Goal: Information Seeking & Learning: Check status

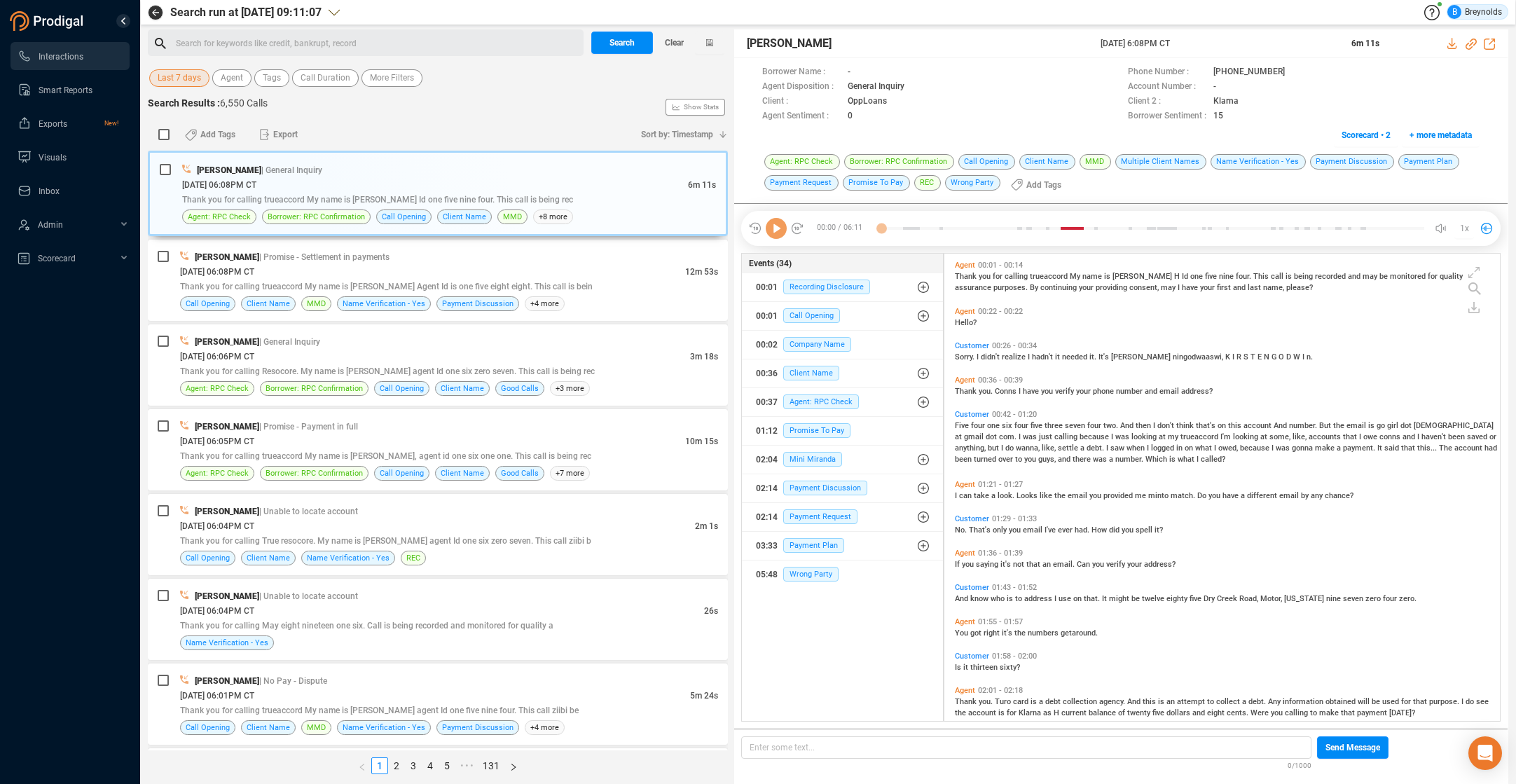
scroll to position [463, 549]
click at [193, 82] on span "Last 7 days" at bounding box center [179, 78] width 43 height 18
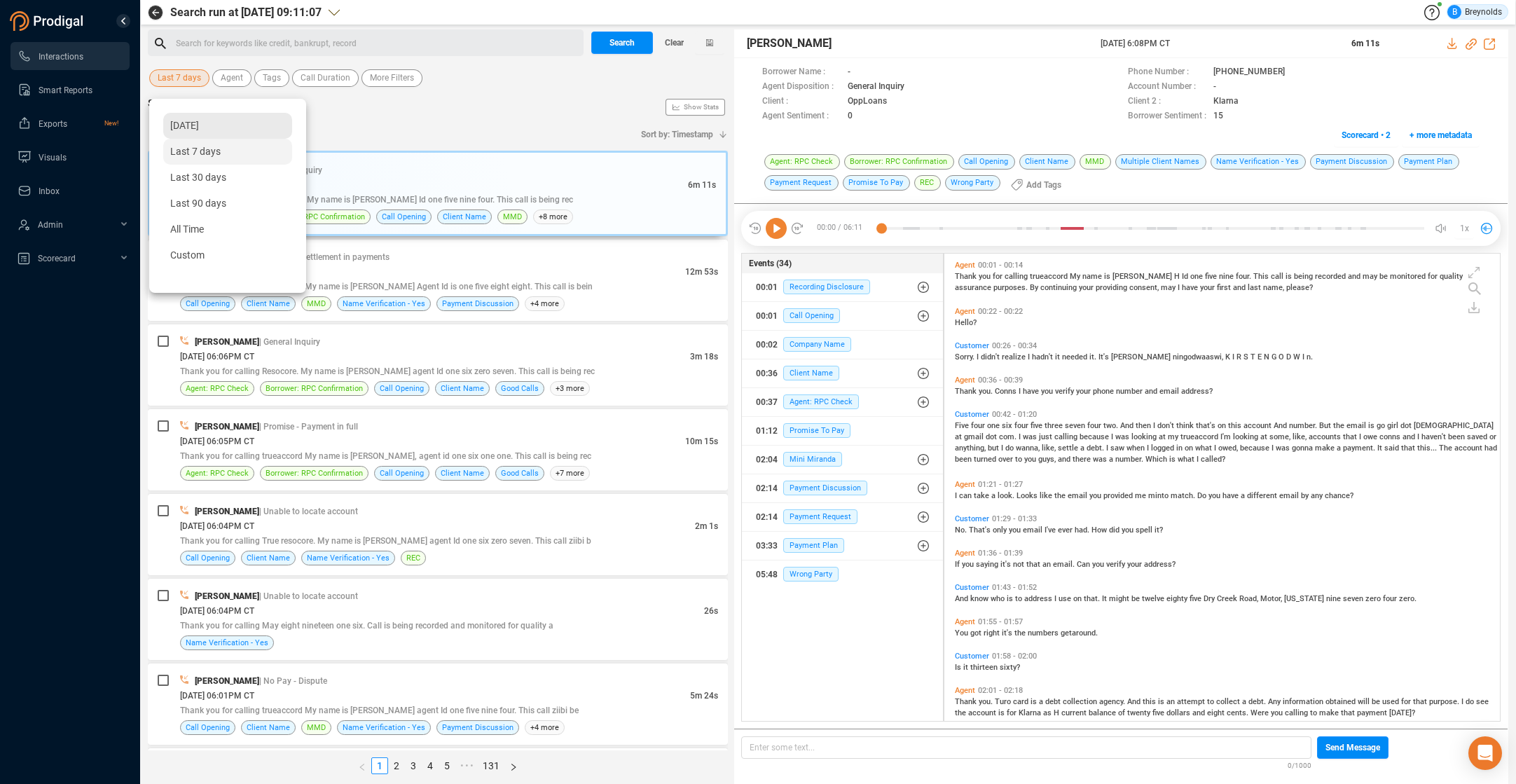
click at [199, 123] on span "[DATE]" at bounding box center [184, 125] width 29 height 11
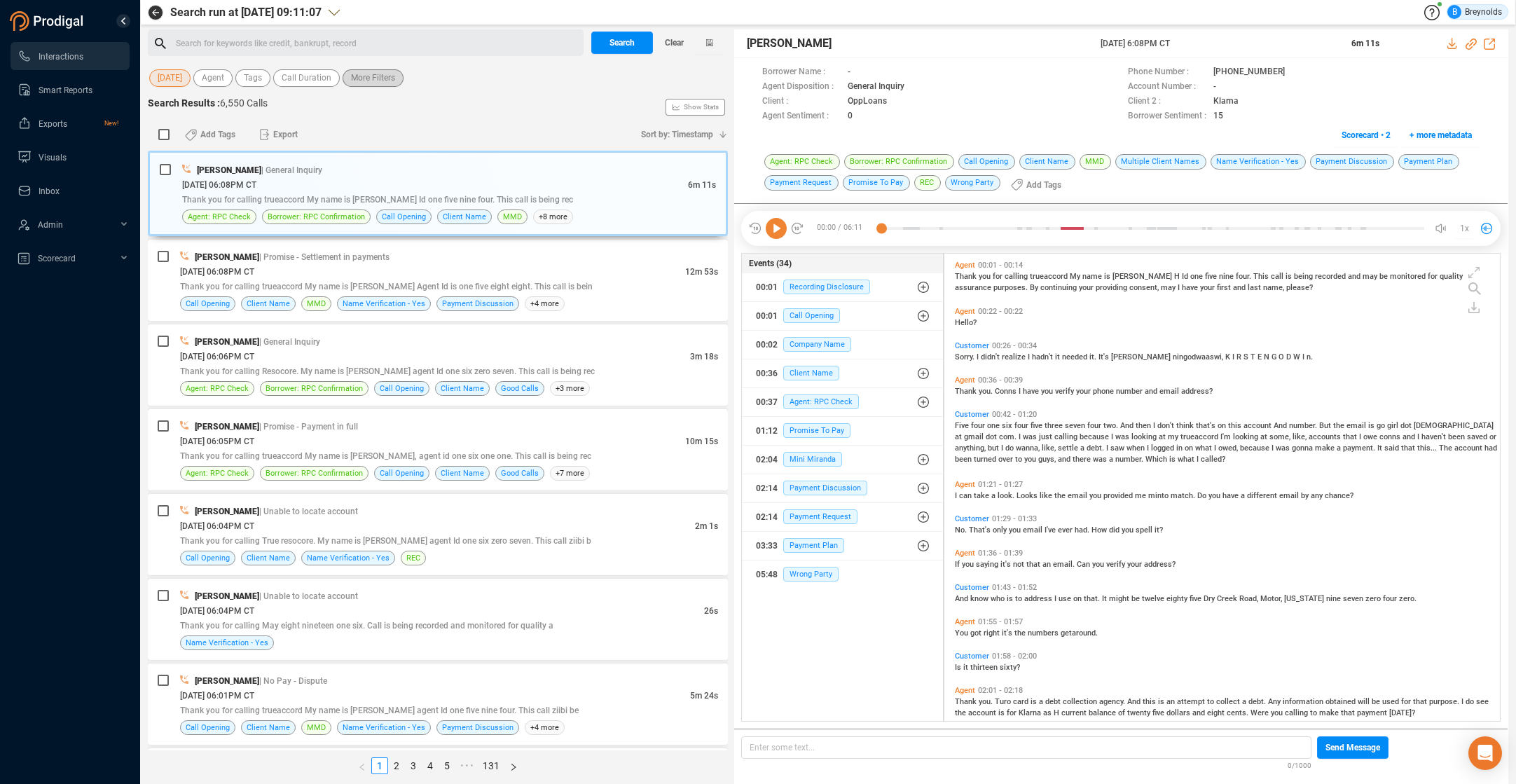
click at [393, 79] on span "More Filters" at bounding box center [373, 78] width 44 height 18
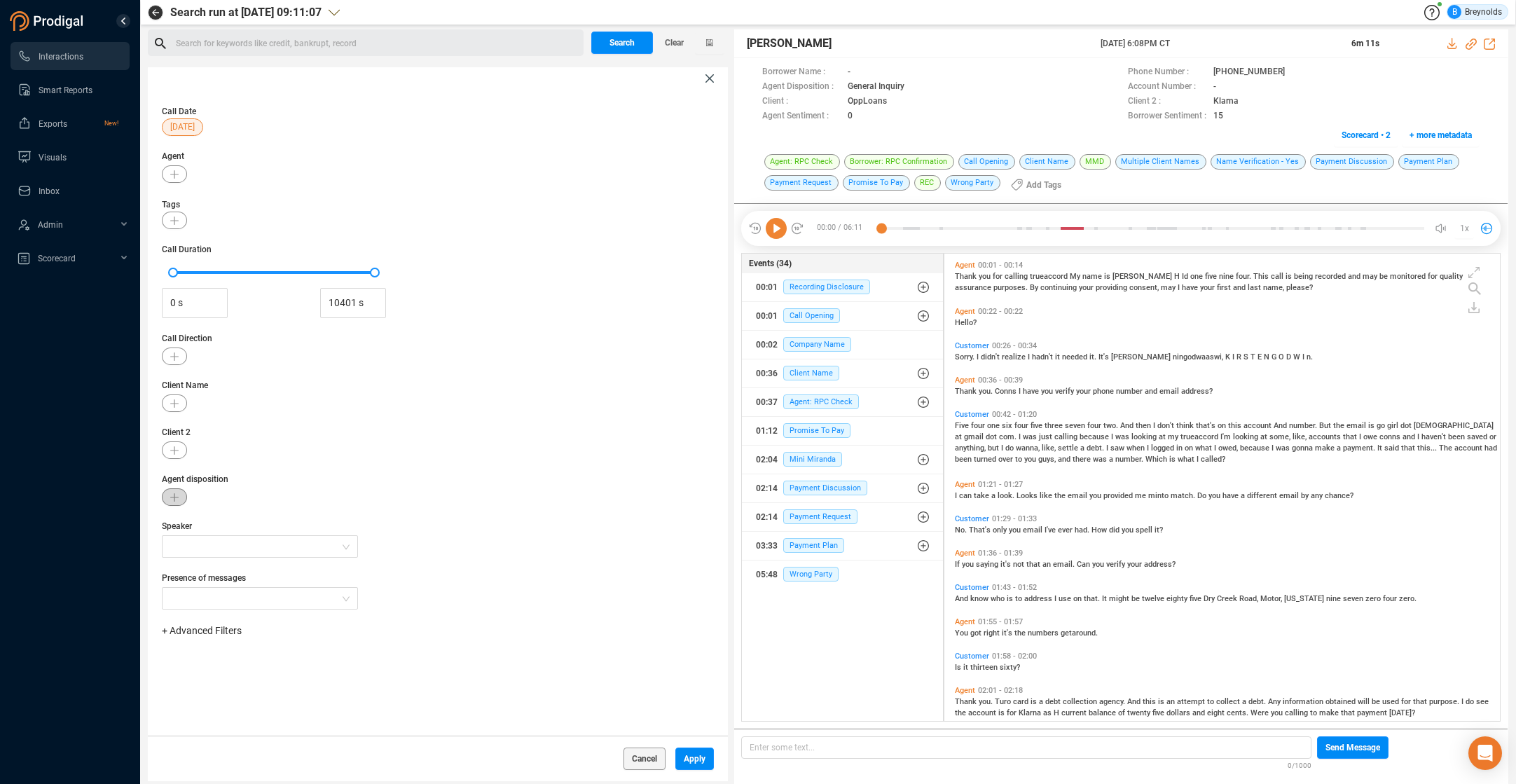
click at [176, 500] on icon "button" at bounding box center [174, 497] width 8 height 8
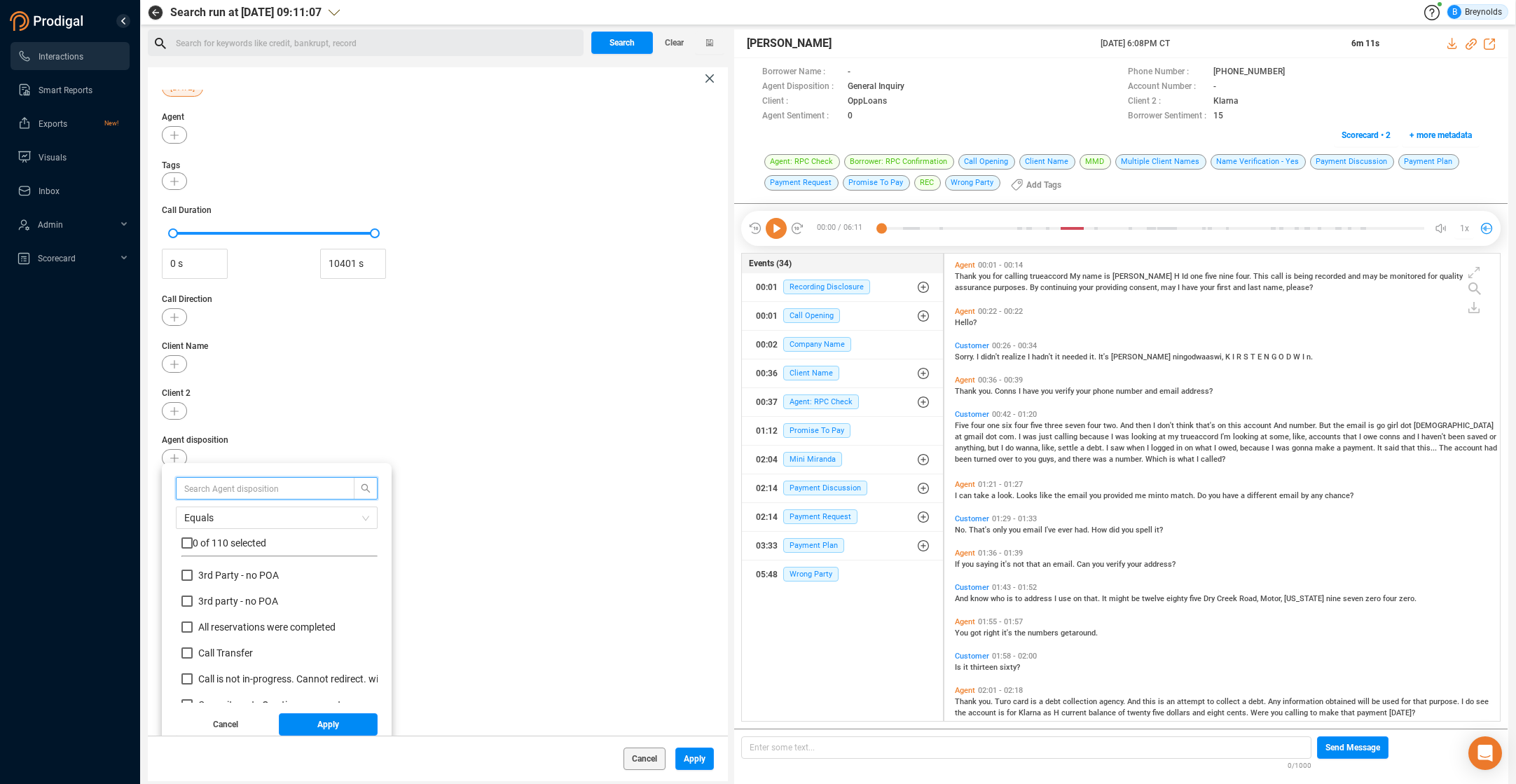
scroll to position [131, 190]
click at [257, 486] on input "text" at bounding box center [259, 488] width 149 height 15
type input "no pay"
click at [186, 600] on input "No Pay - Can't pay now" at bounding box center [186, 600] width 11 height 11
checkbox input "true"
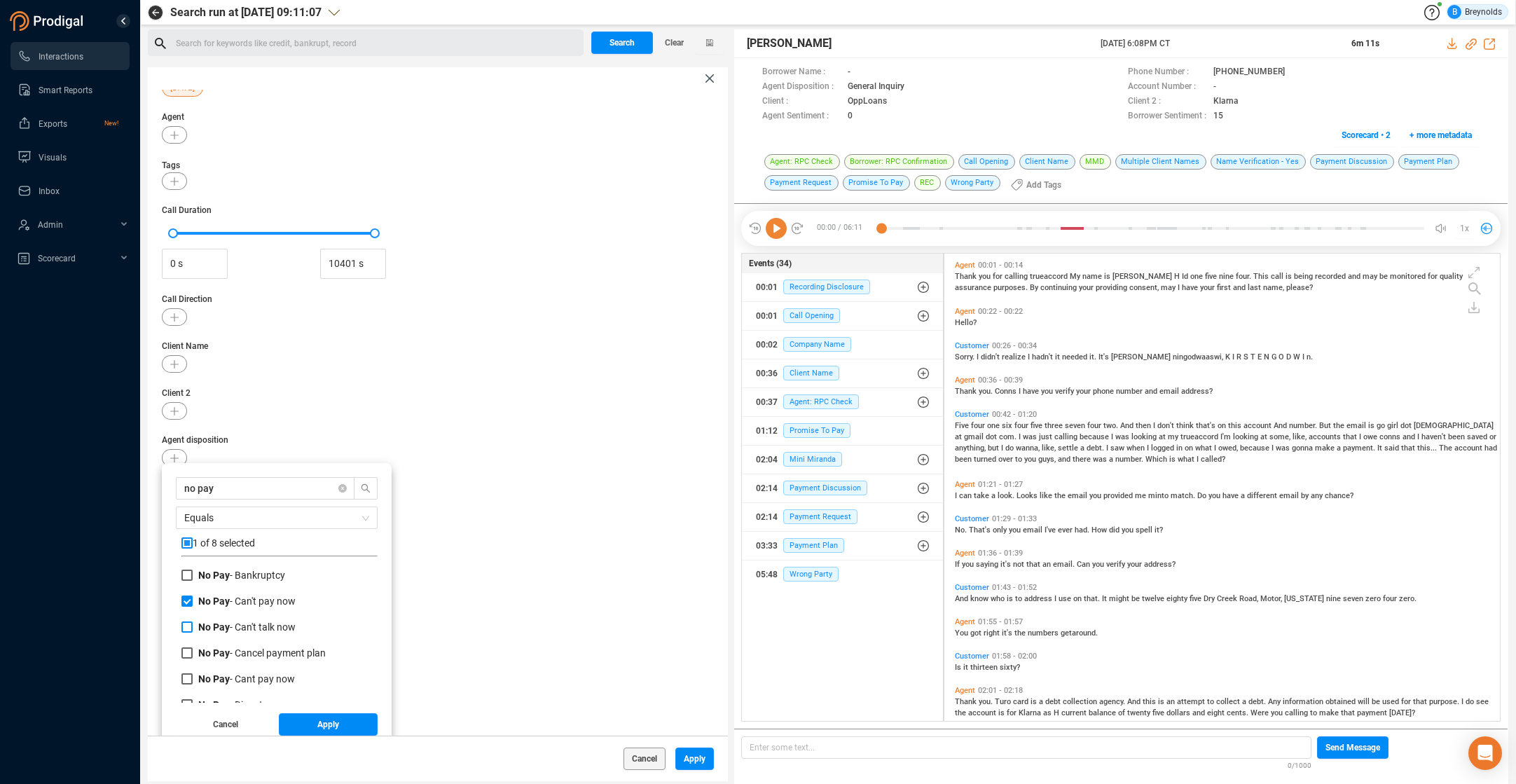
click at [187, 626] on input "No Pay - Can't talk now" at bounding box center [186, 626] width 11 height 11
checkbox input "true"
click at [184, 651] on input "No Pay - Cant pay now" at bounding box center [186, 653] width 11 height 11
checkbox input "true"
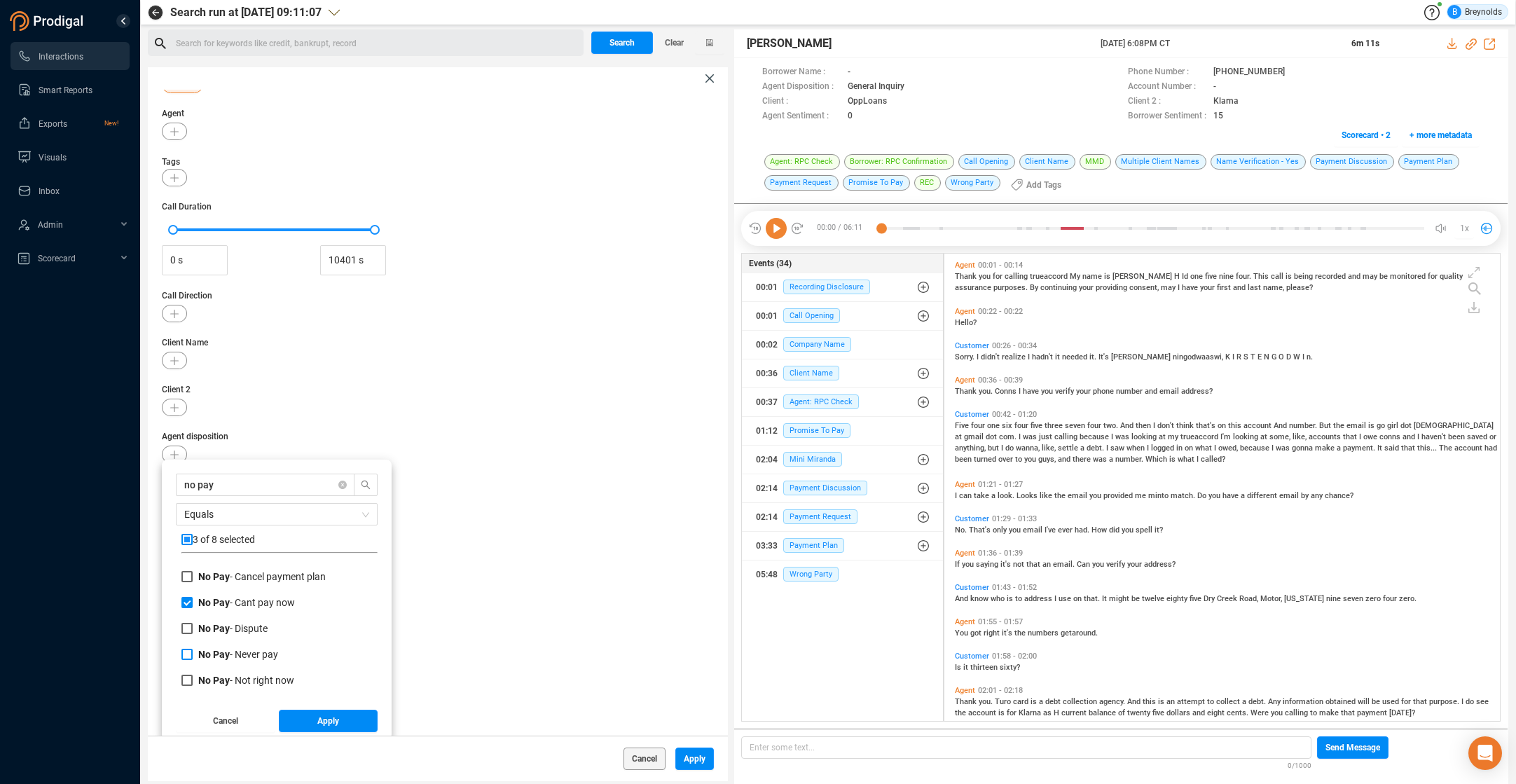
scroll to position [47, 0]
click at [188, 676] on input "No Pay - Not right now" at bounding box center [186, 675] width 11 height 11
checkbox input "true"
click at [319, 719] on span "Apply" at bounding box center [328, 716] width 22 height 22
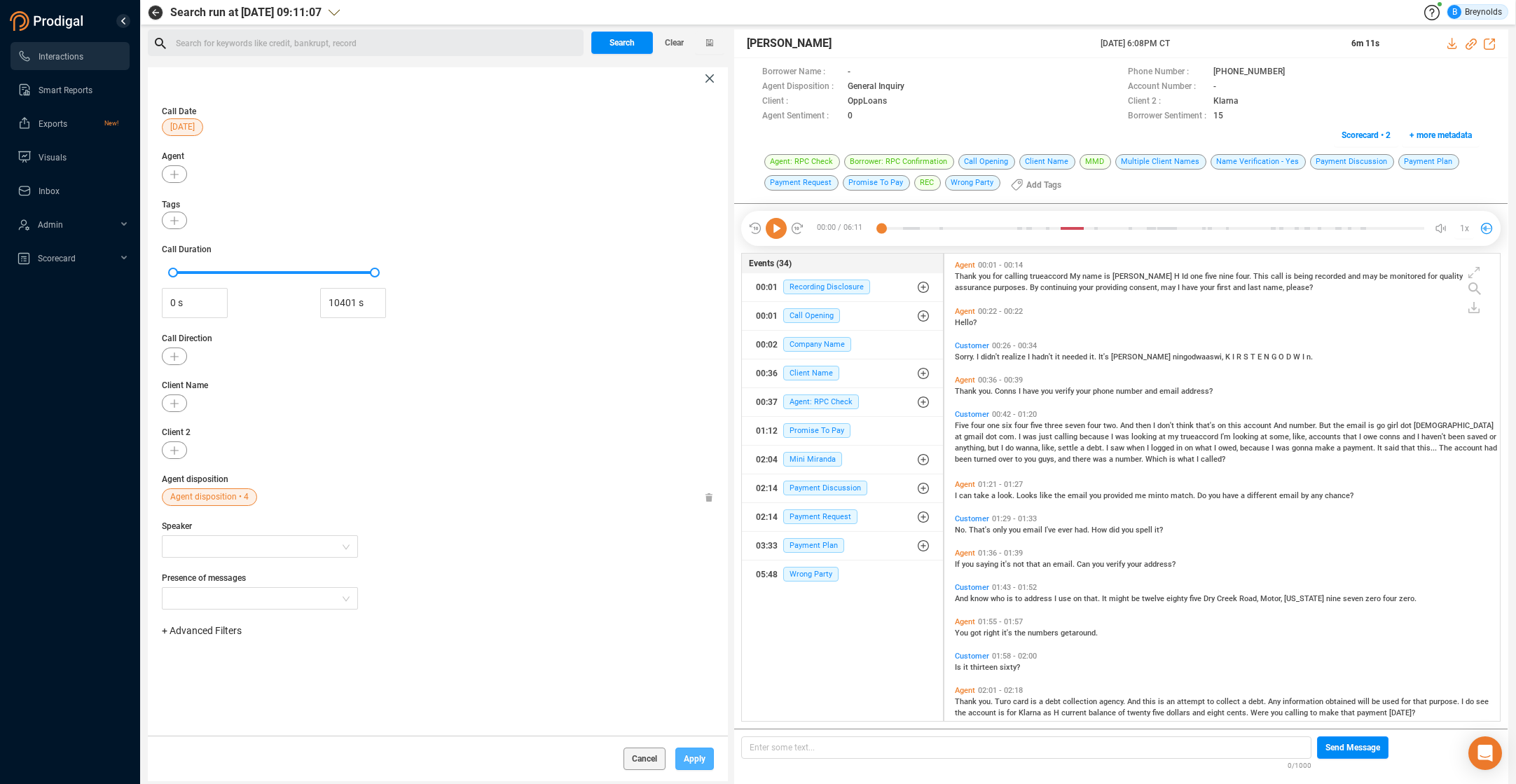
click at [689, 760] on span "Apply" at bounding box center [695, 759] width 22 height 22
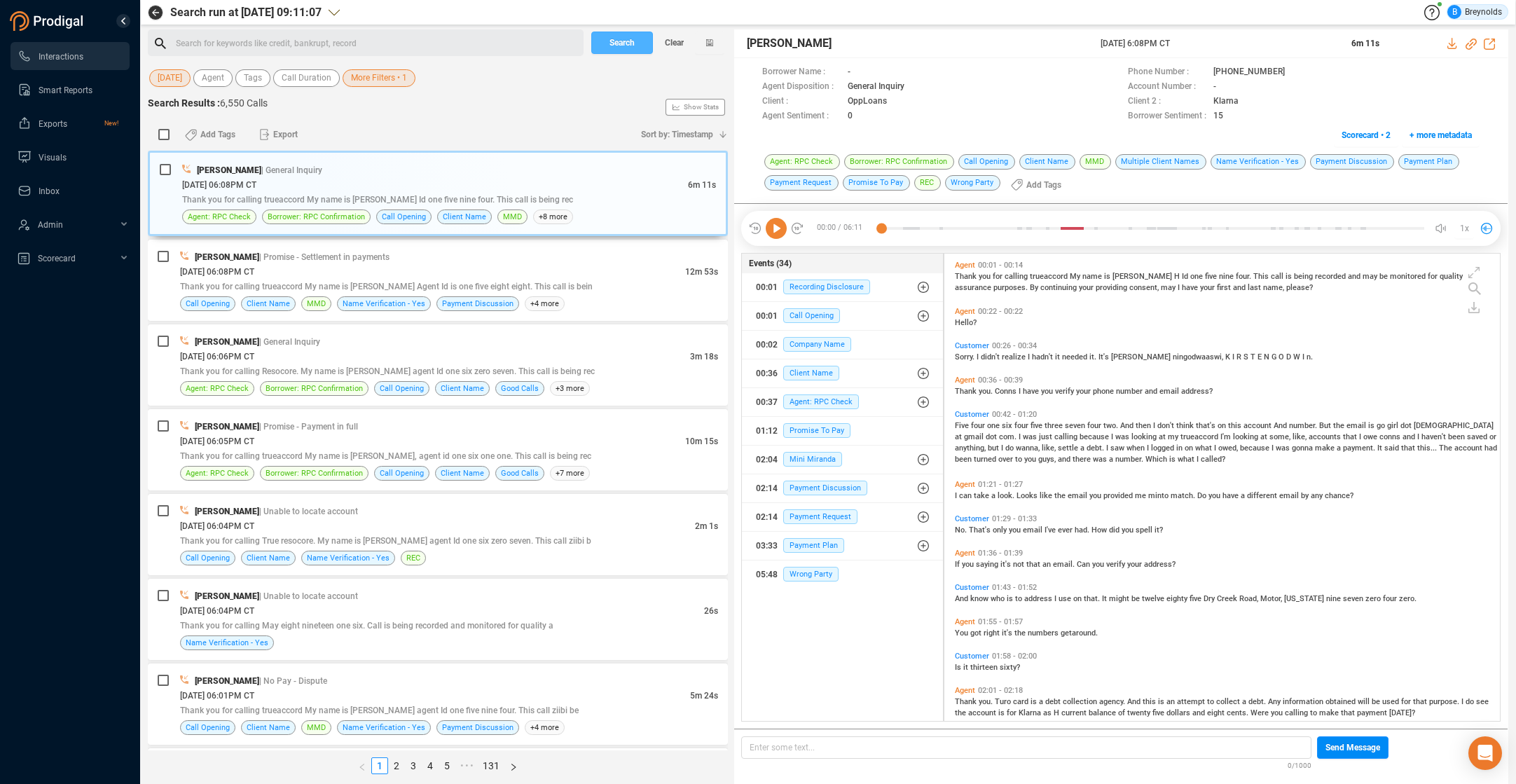
click at [621, 43] on span "Search" at bounding box center [622, 42] width 25 height 22
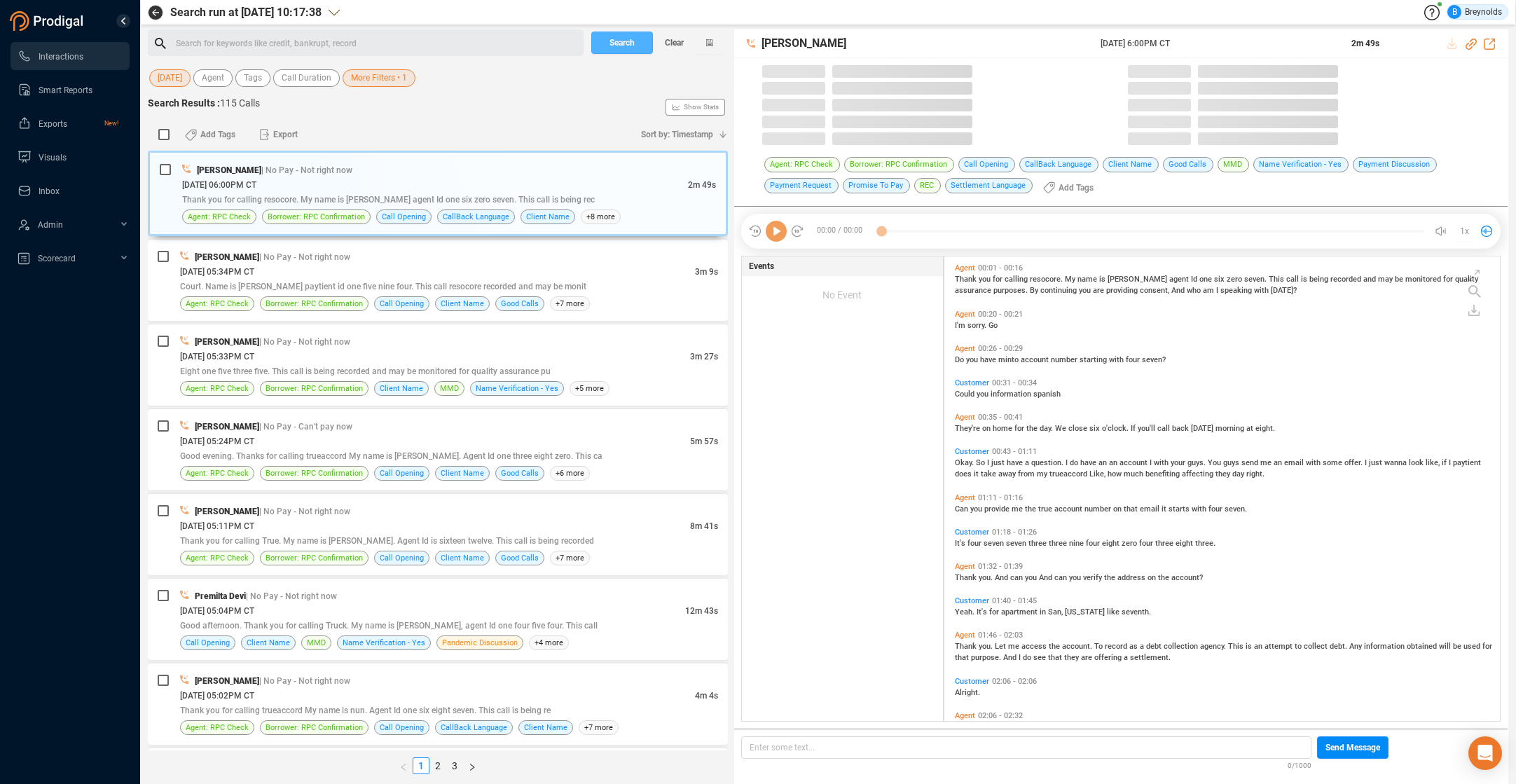
scroll to position [463, 549]
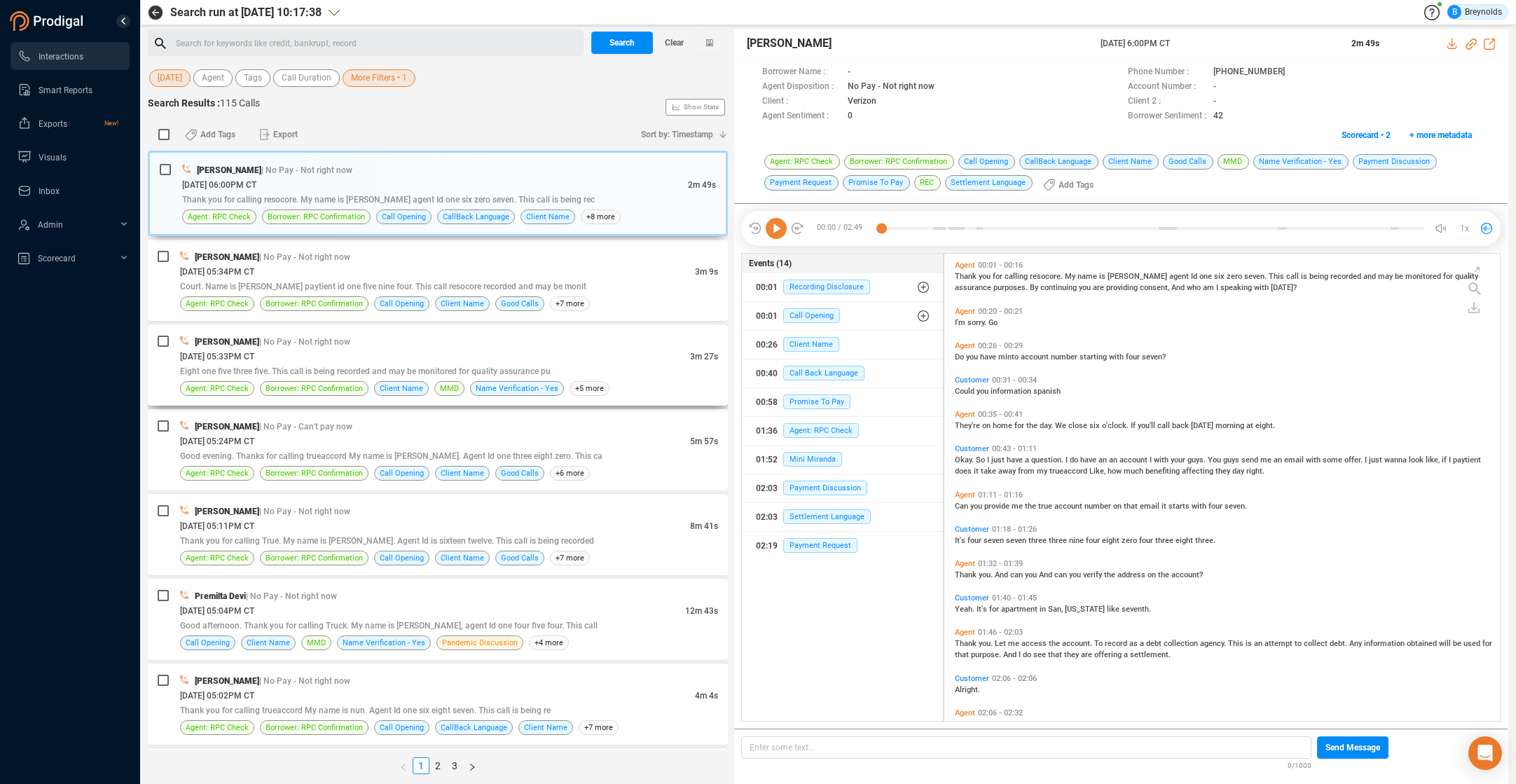
click at [390, 360] on div "[DATE] 05:33PM CT" at bounding box center [435, 355] width 510 height 14
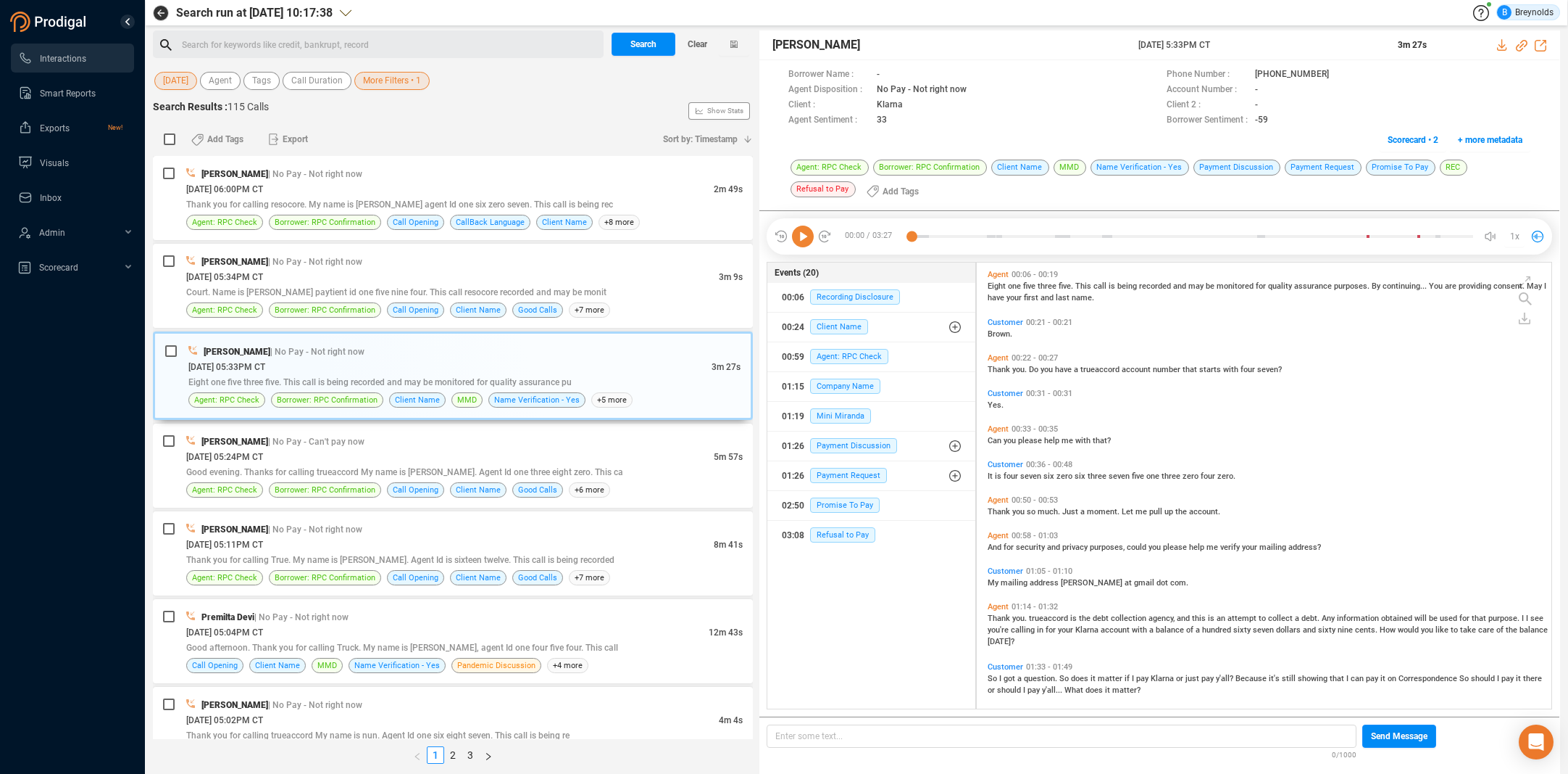
scroll to position [442, 568]
click at [1335, 74] on icon at bounding box center [1340, 74] width 11 height 11
click at [804, 238] on icon at bounding box center [802, 236] width 22 height 22
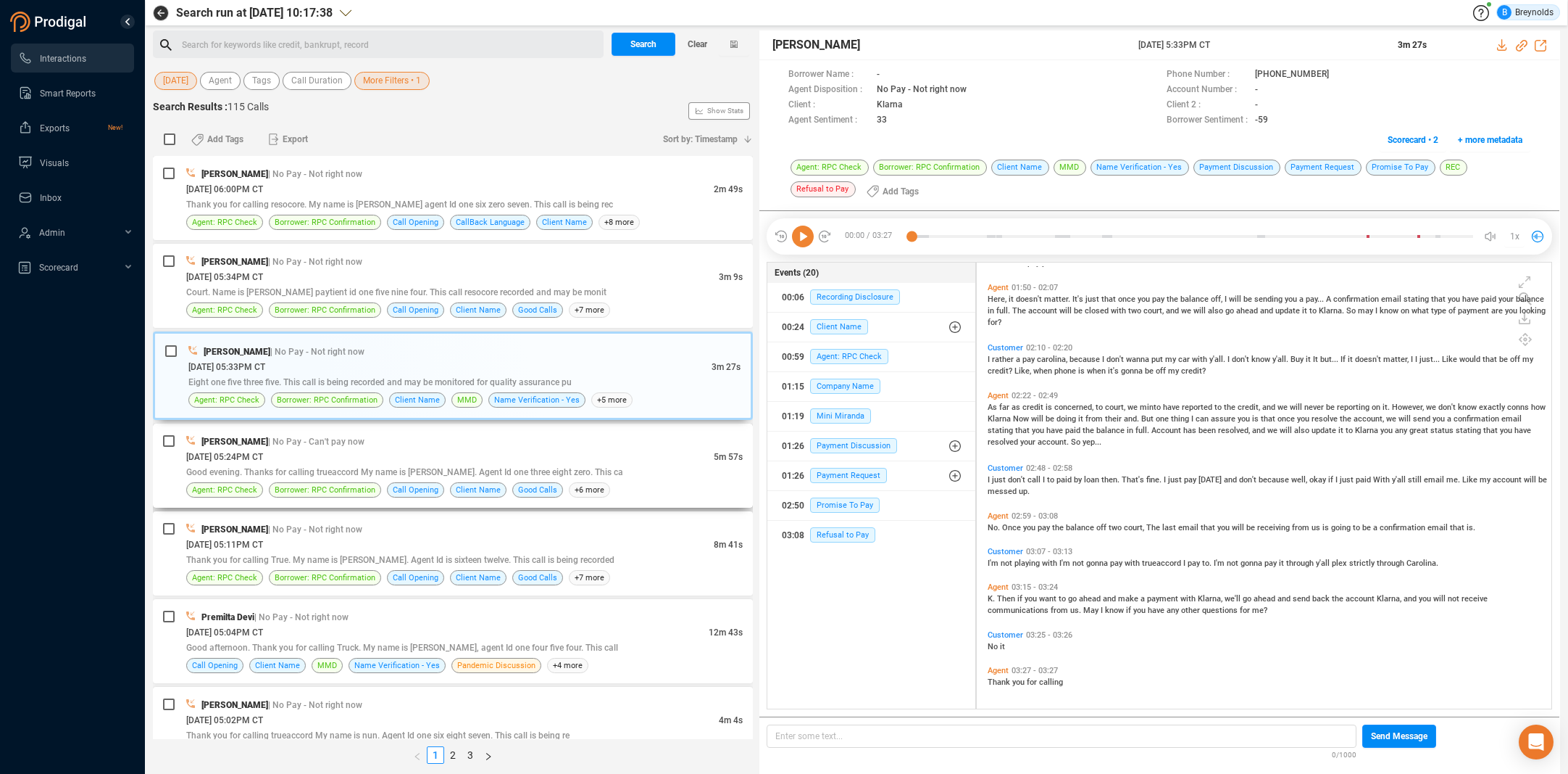
click at [310, 457] on div "[DATE] 05:24PM CT" at bounding box center [450, 456] width 528 height 15
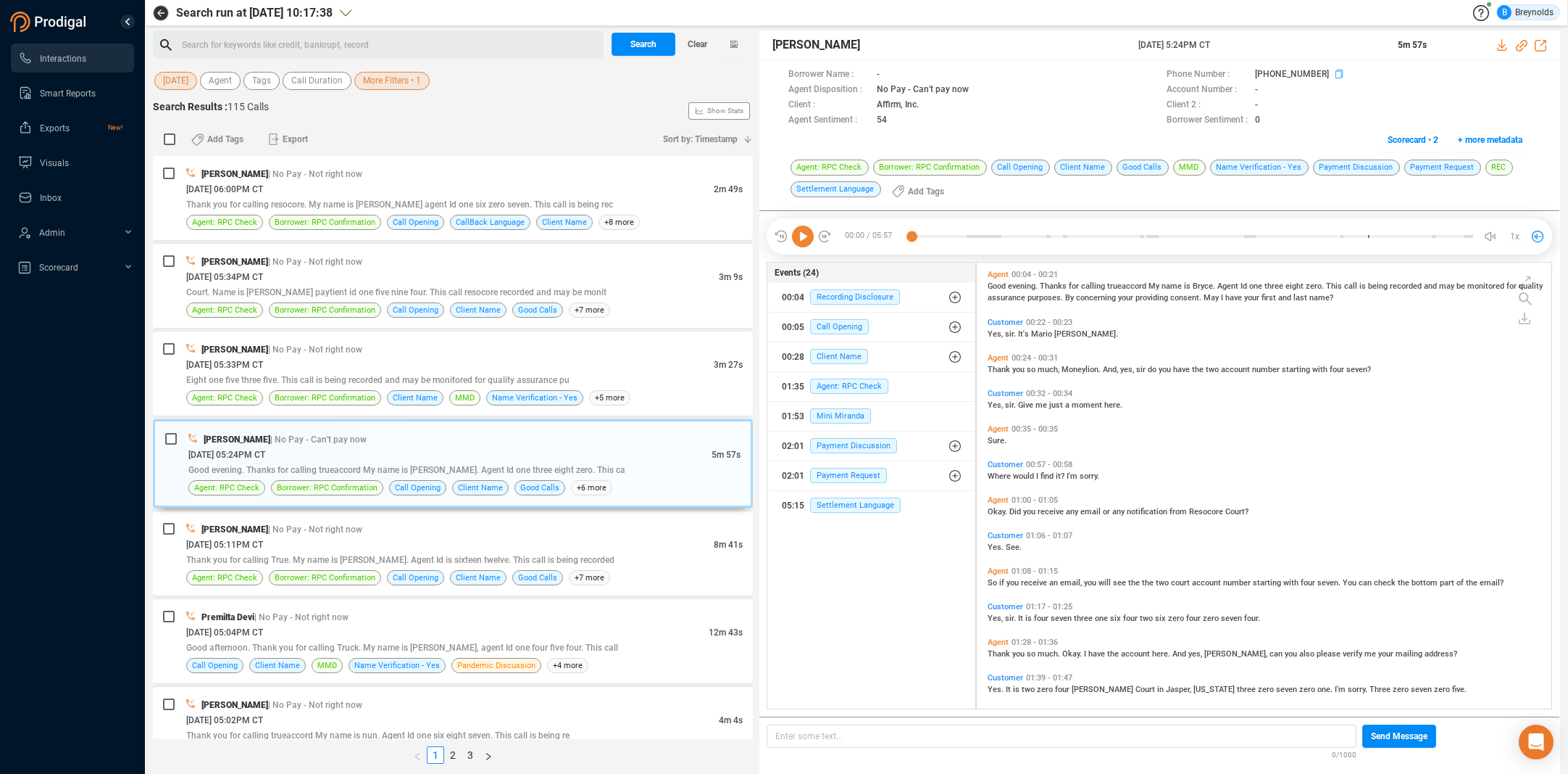
click at [1335, 72] on icon at bounding box center [1340, 74] width 11 height 11
click at [805, 236] on icon at bounding box center [802, 236] width 22 height 22
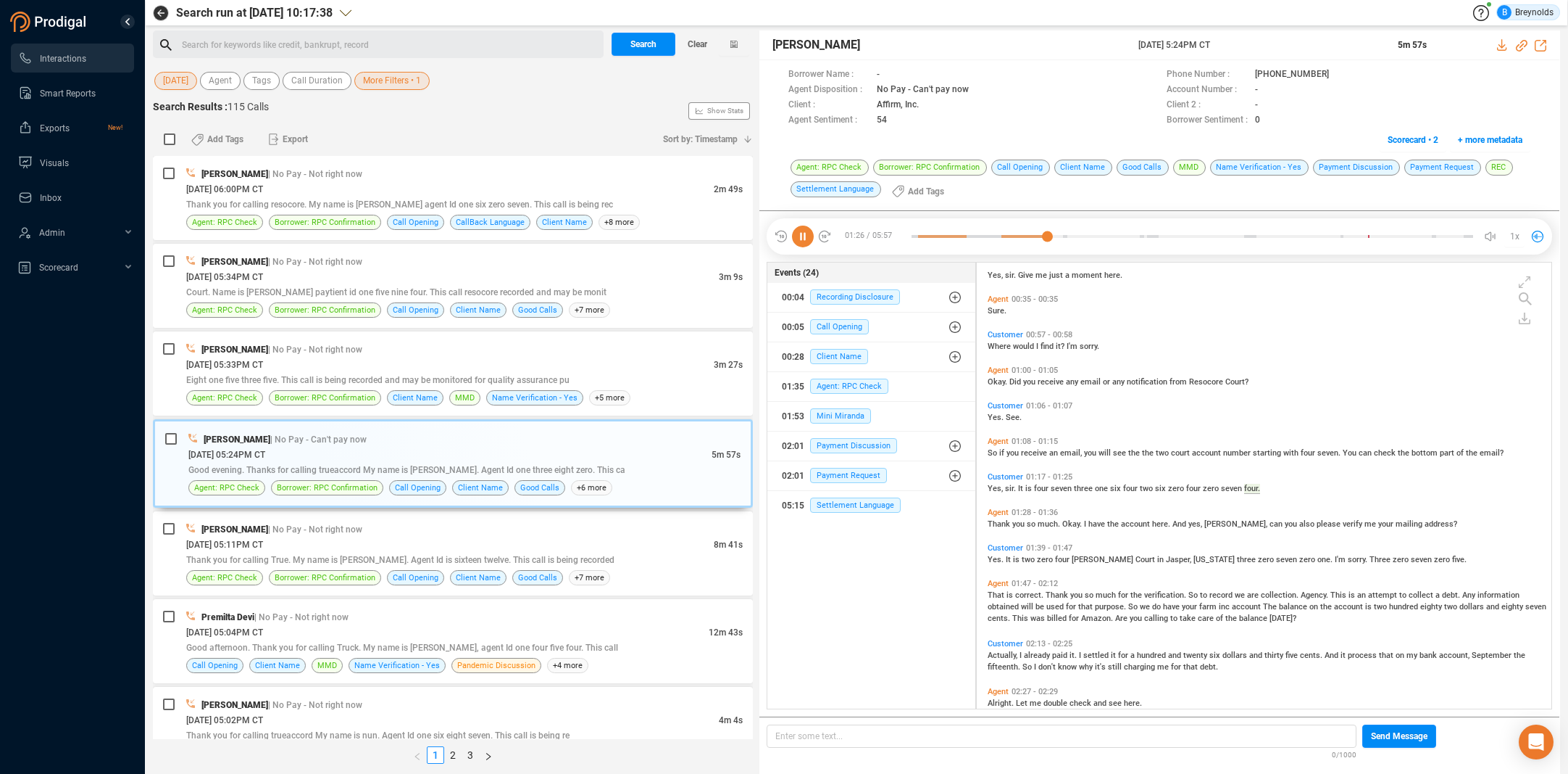
scroll to position [165, 0]
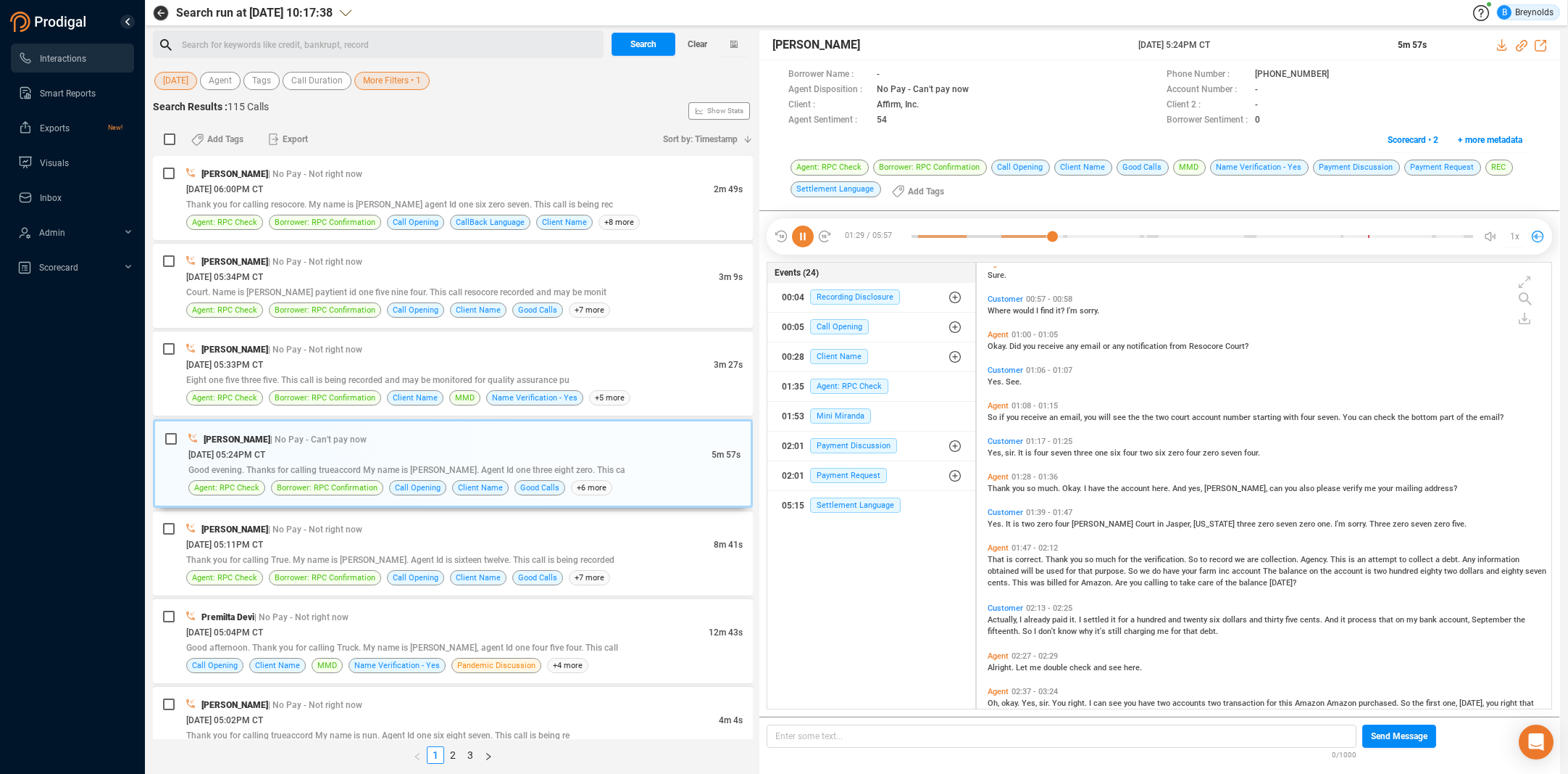
click at [802, 240] on icon at bounding box center [802, 236] width 22 height 22
click at [803, 237] on icon at bounding box center [802, 236] width 22 height 22
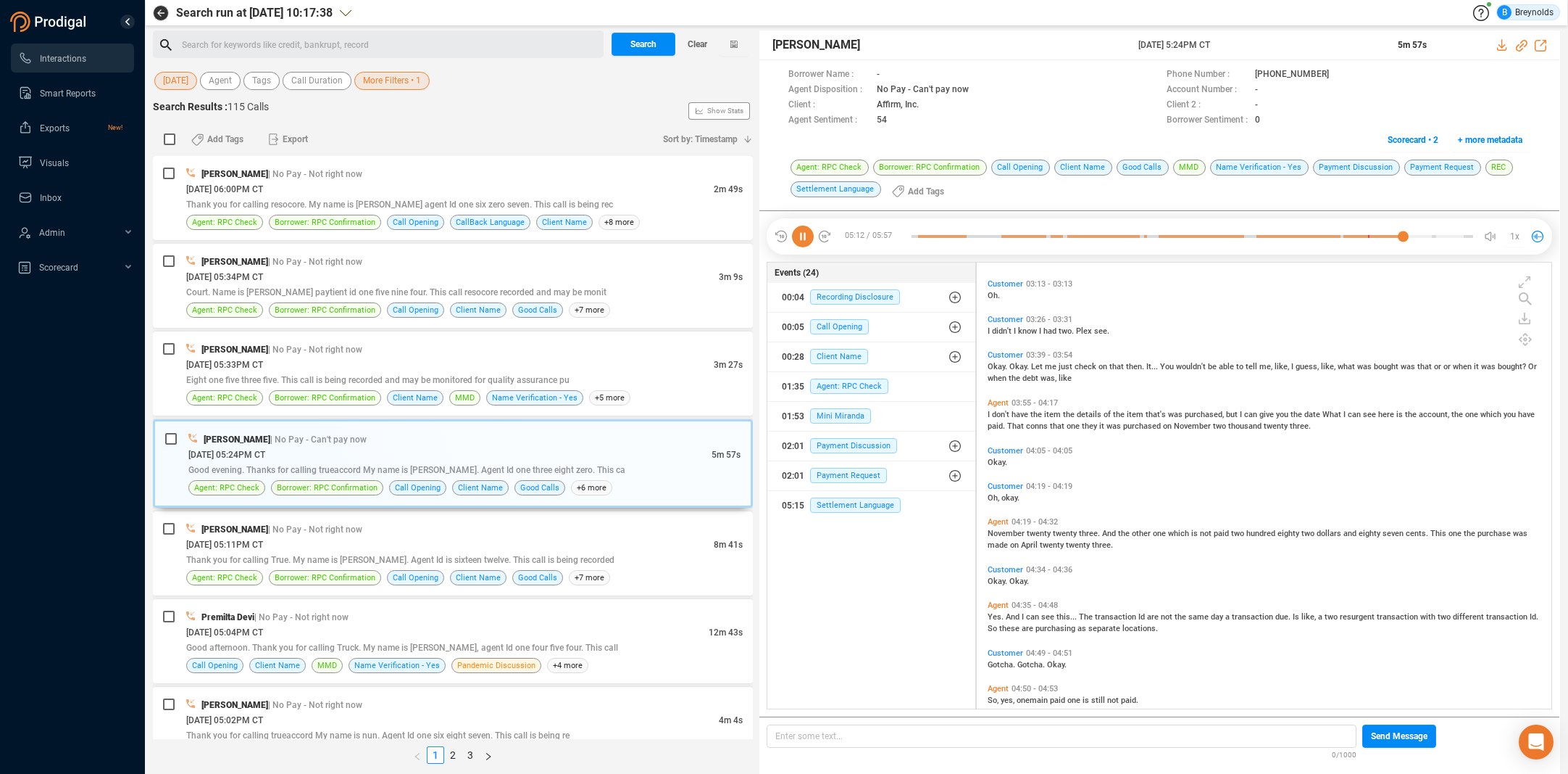
scroll to position [659, 0]
click at [1527, 341] on icon at bounding box center [1525, 339] width 13 height 13
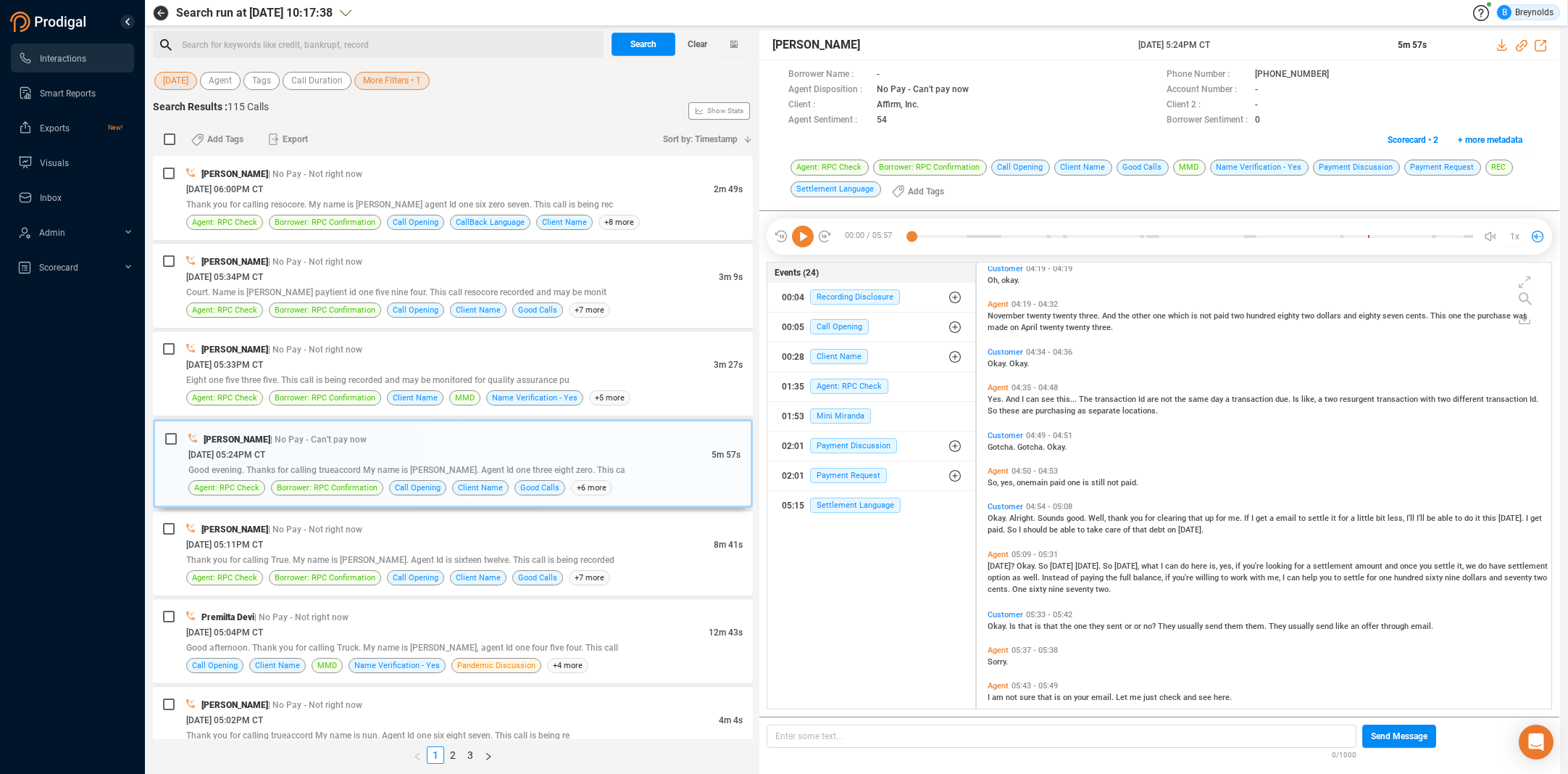
scroll to position [927, 0]
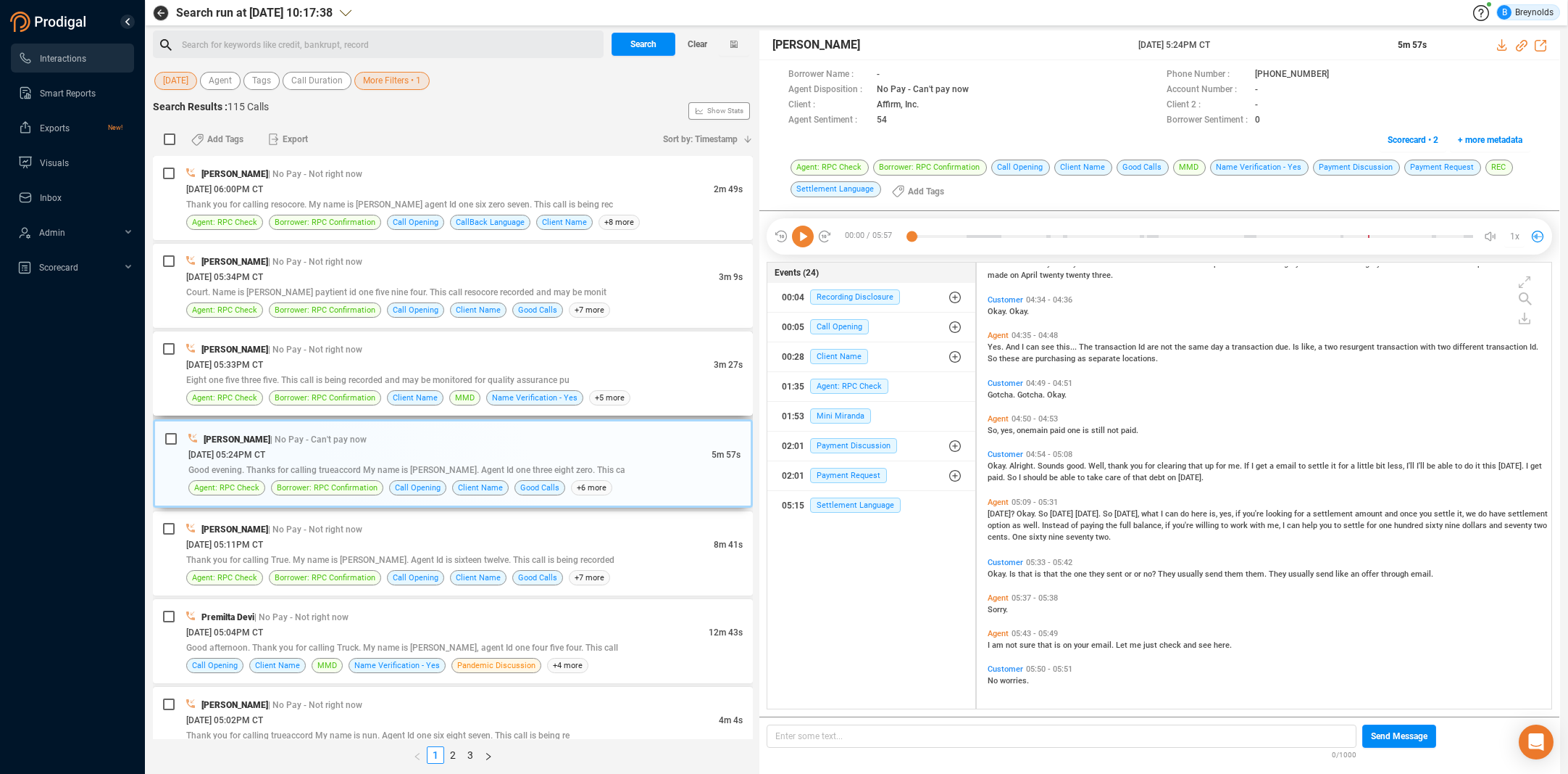
click at [317, 366] on div "[DATE] 05:33PM CT" at bounding box center [450, 363] width 528 height 15
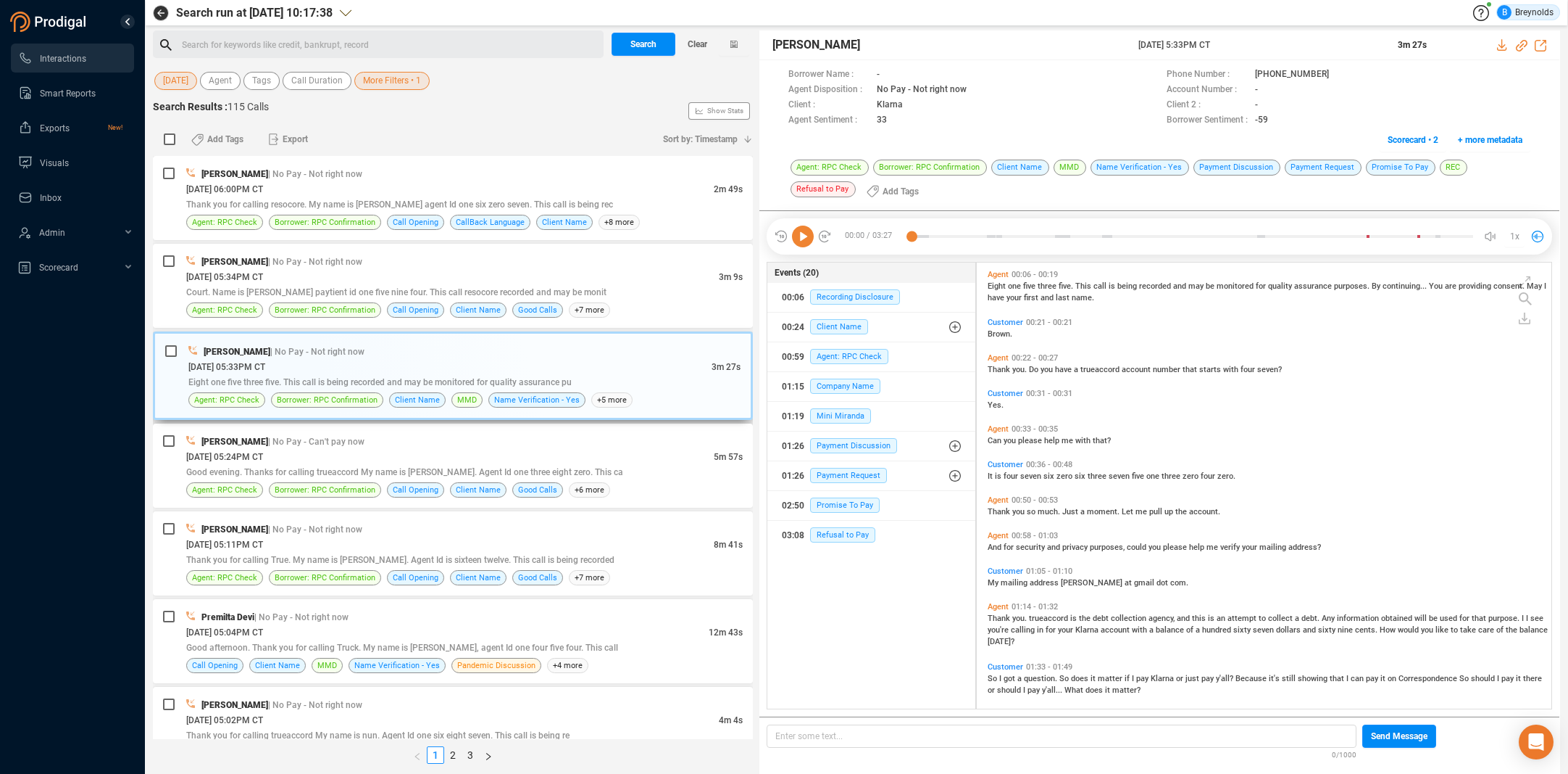
scroll to position [442, 568]
click at [316, 263] on span "| No Pay - Not right now" at bounding box center [315, 262] width 94 height 11
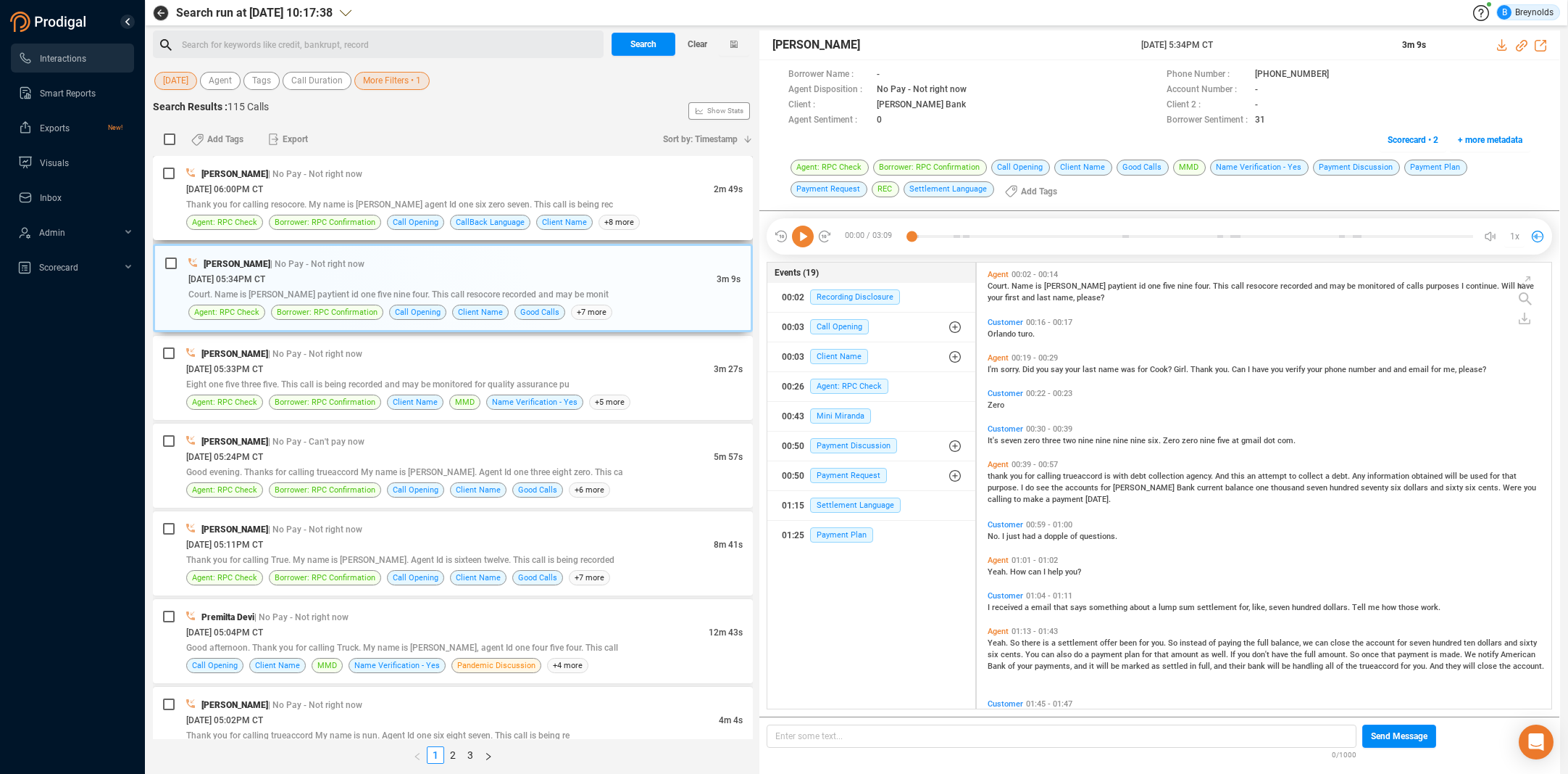
click at [312, 183] on div "[DATE] 06:00PM CT" at bounding box center [450, 188] width 528 height 15
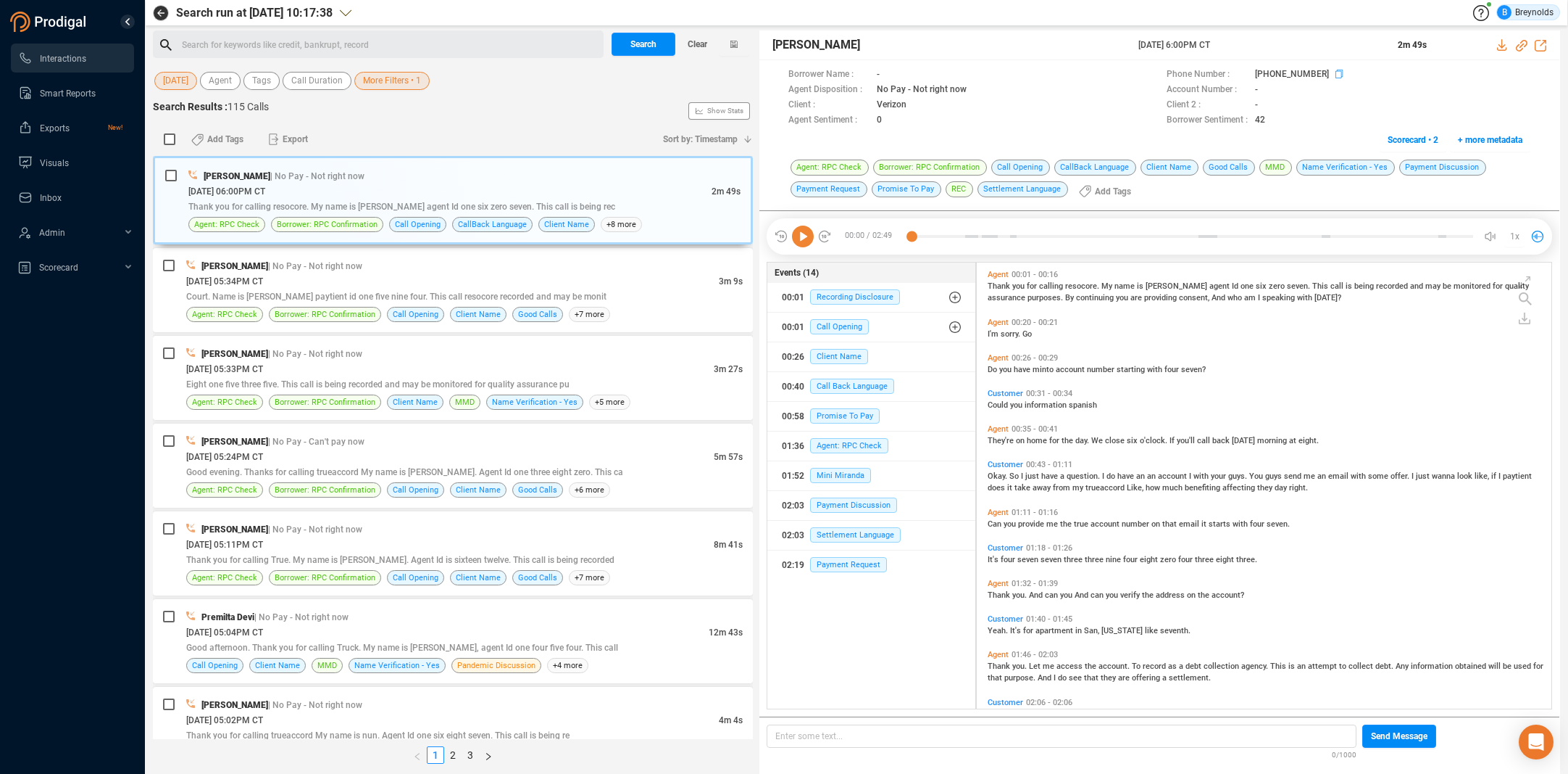
click at [1335, 75] on icon at bounding box center [1340, 74] width 11 height 11
click at [263, 542] on span "[DATE] 05:11PM CT" at bounding box center [225, 545] width 77 height 11
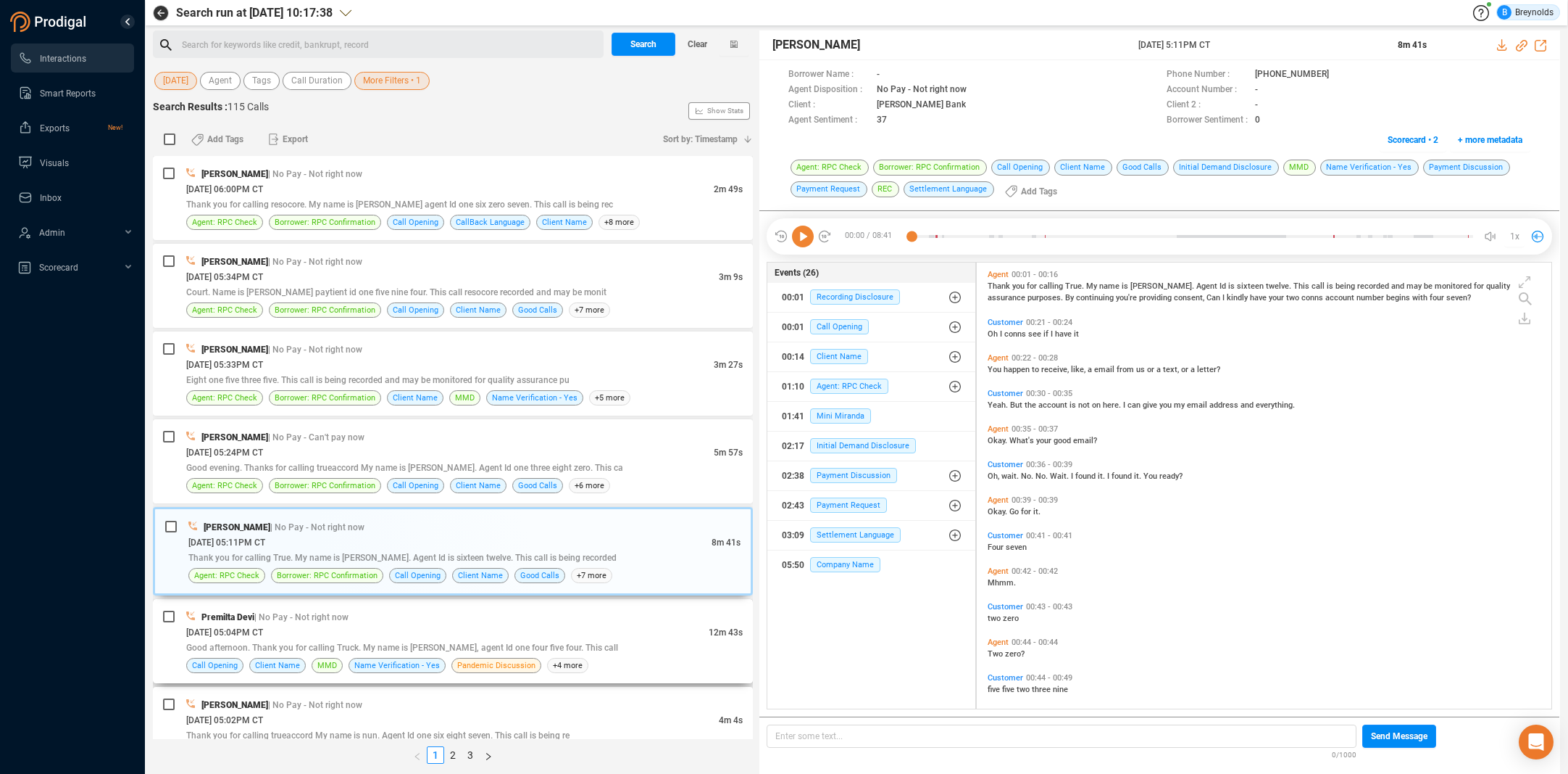
click at [369, 619] on div "Premilta Devi | No Pay - Not right now" at bounding box center [465, 616] width 556 height 15
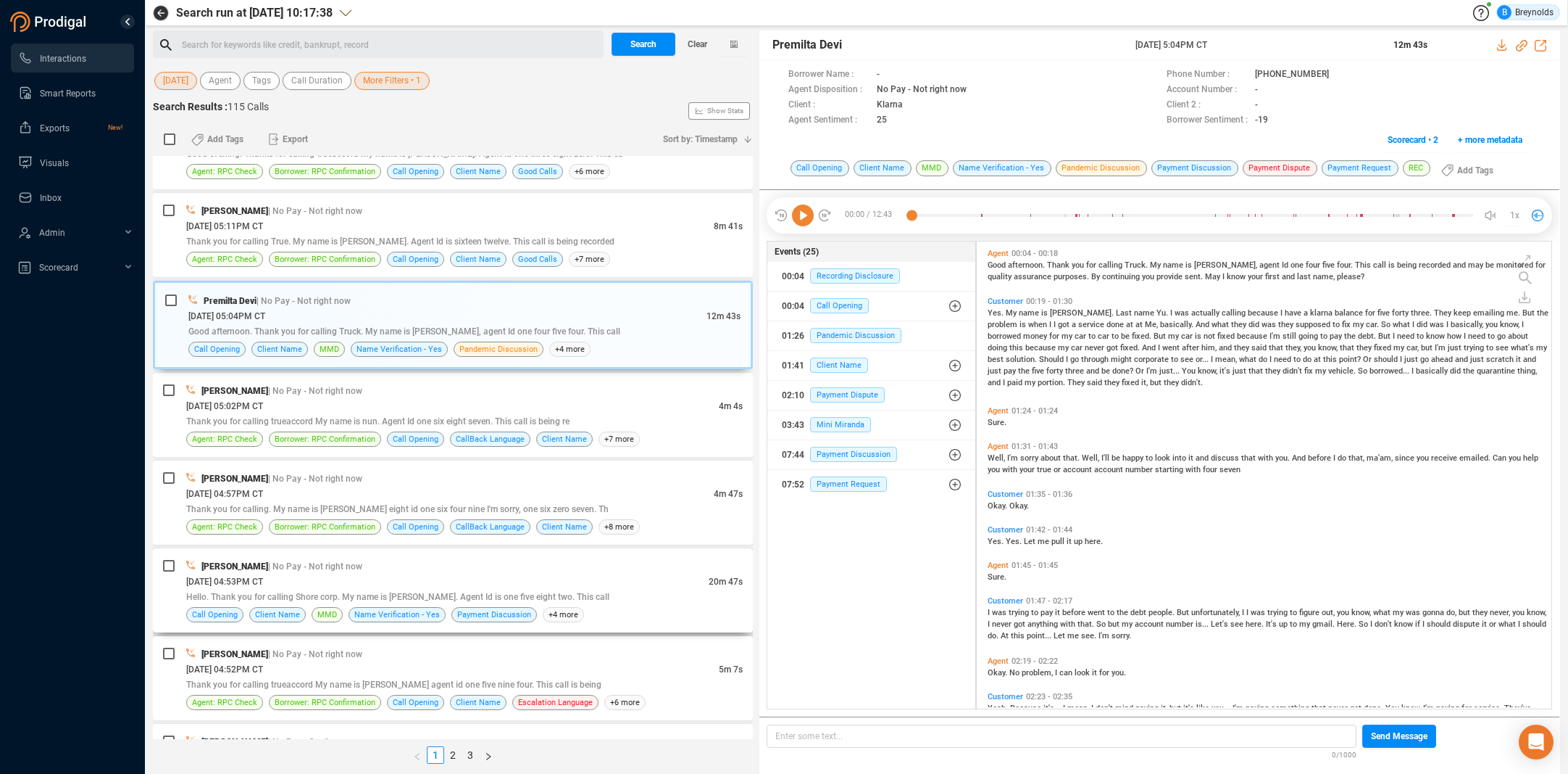
scroll to position [314, 0]
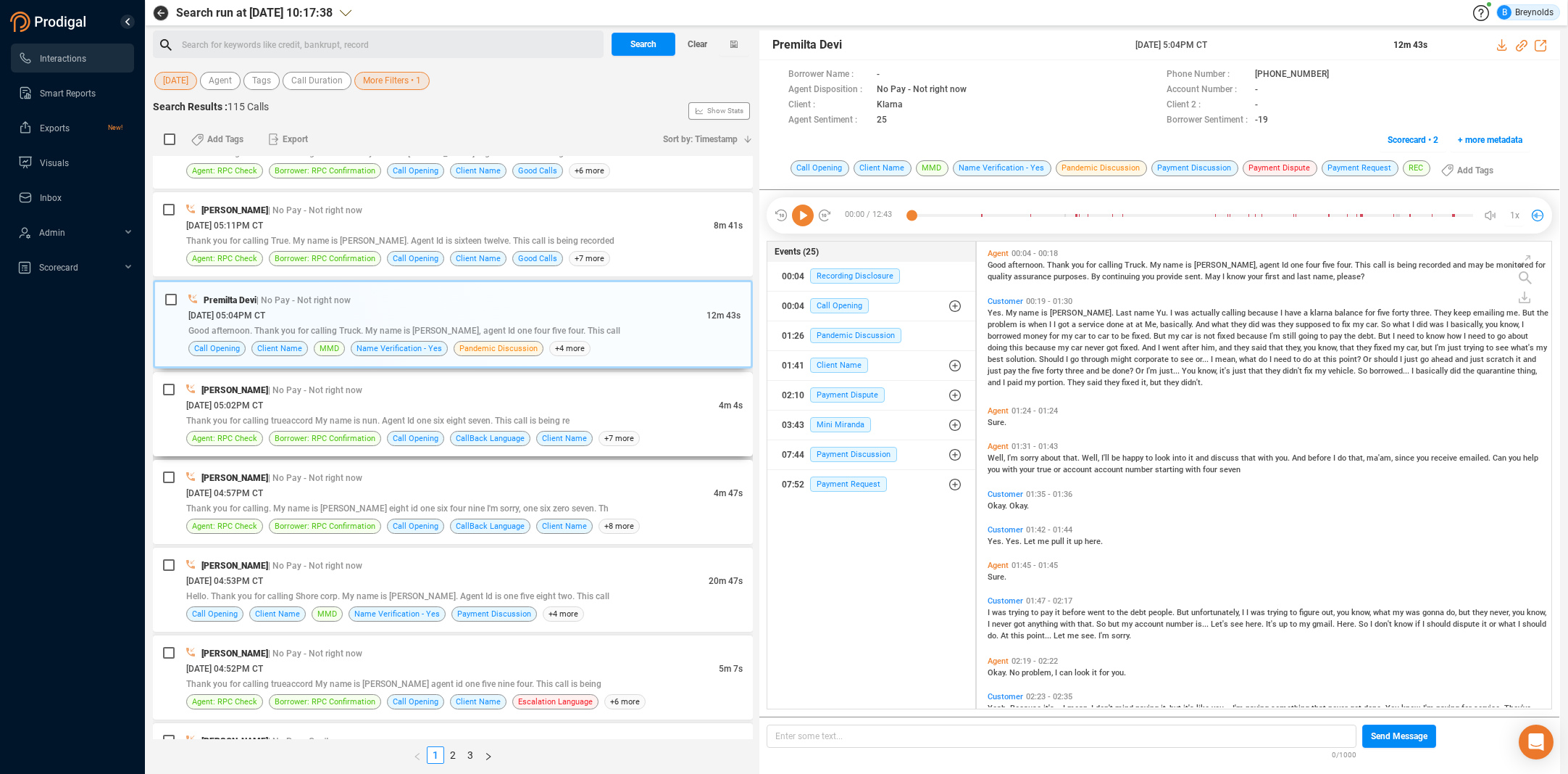
click at [305, 398] on div "[DATE] 05:02PM CT" at bounding box center [452, 405] width 533 height 15
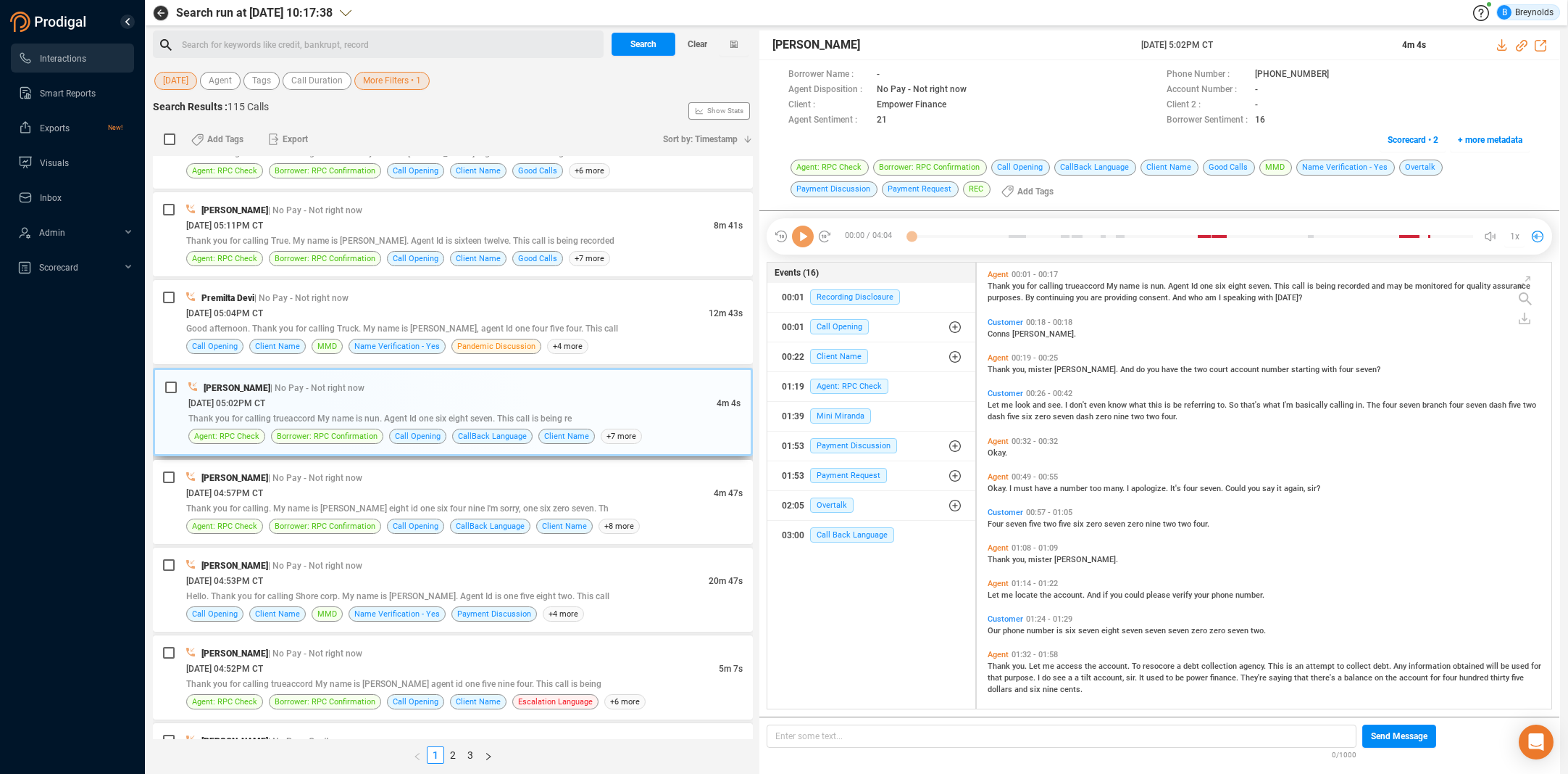
scroll to position [442, 568]
click at [307, 481] on span "| No Pay - Not right now" at bounding box center [315, 478] width 94 height 11
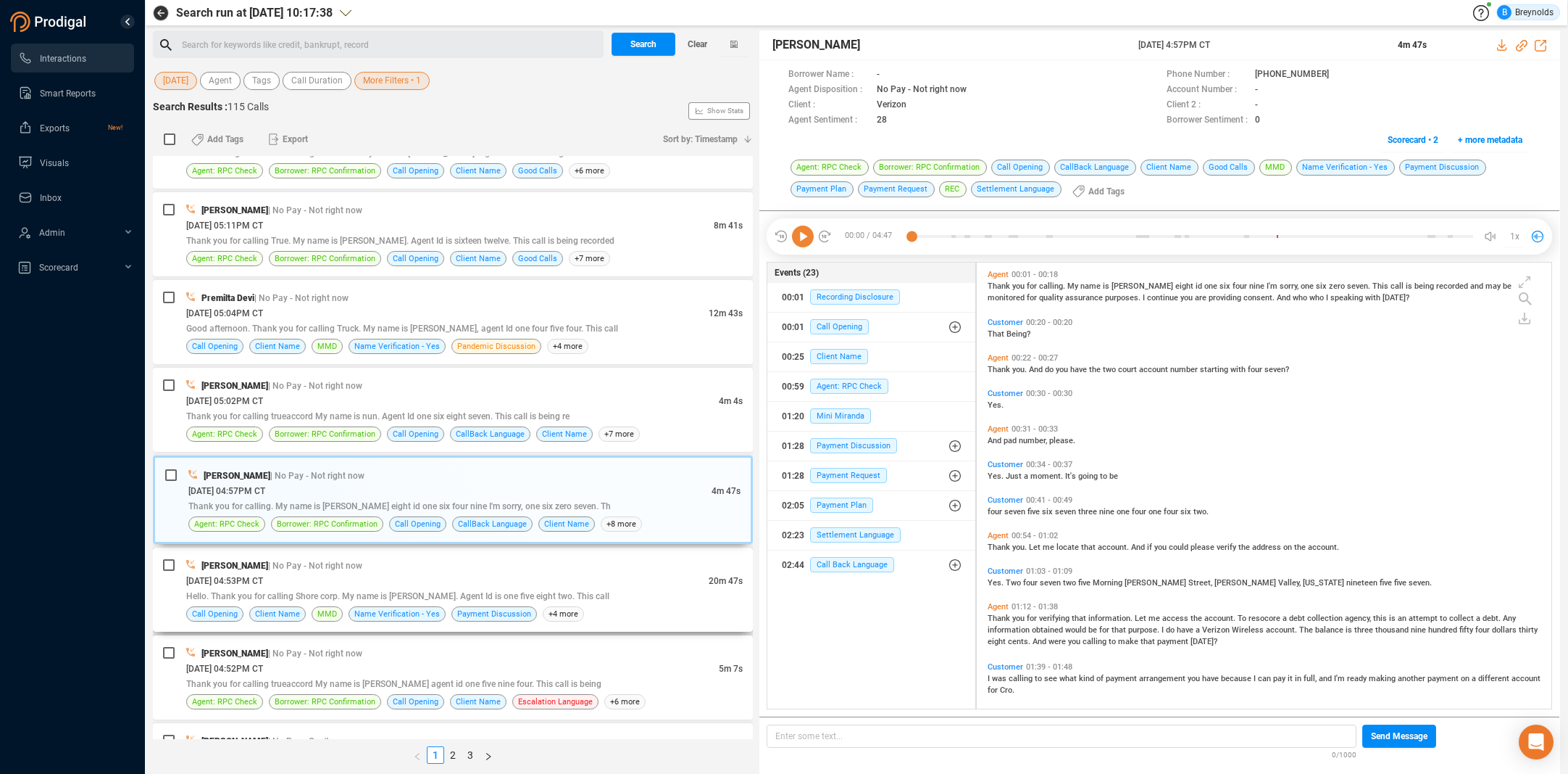
click at [375, 567] on div "[PERSON_NAME] | No Pay - Not right now" at bounding box center [465, 565] width 556 height 15
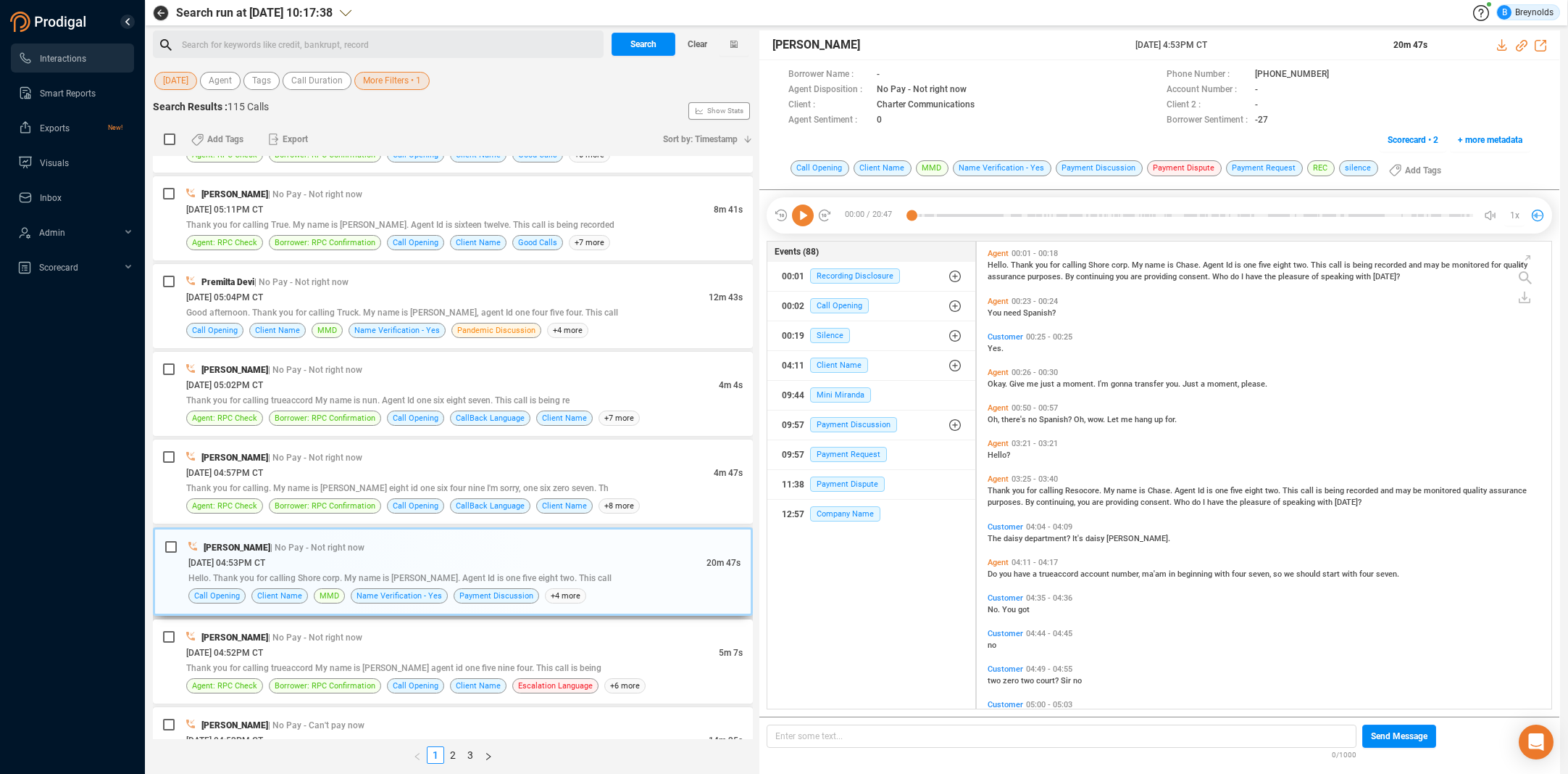
scroll to position [351, 0]
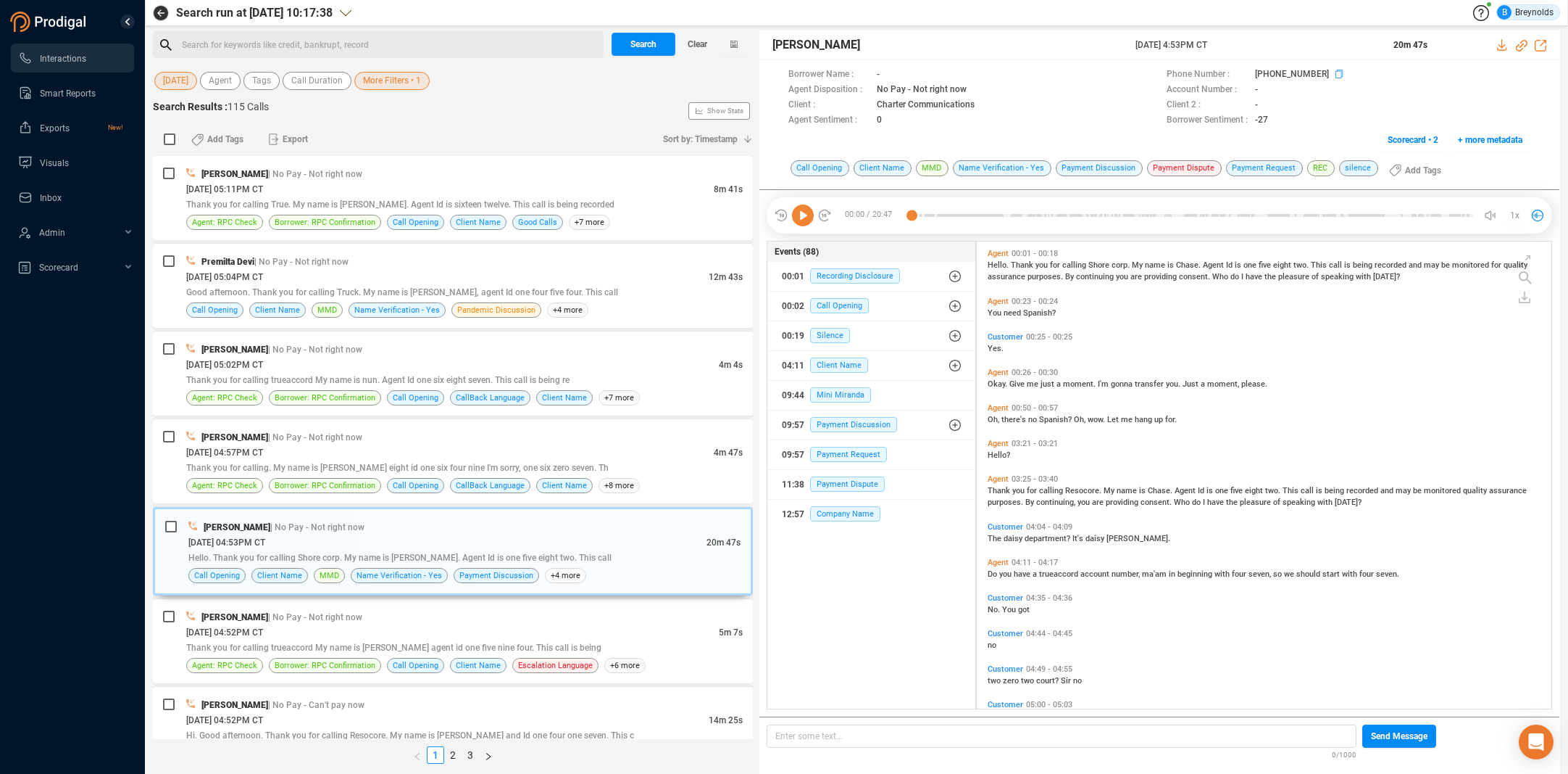
click at [1335, 74] on icon at bounding box center [1339, 74] width 7 height 9
